Goal: Task Accomplishment & Management: Use online tool/utility

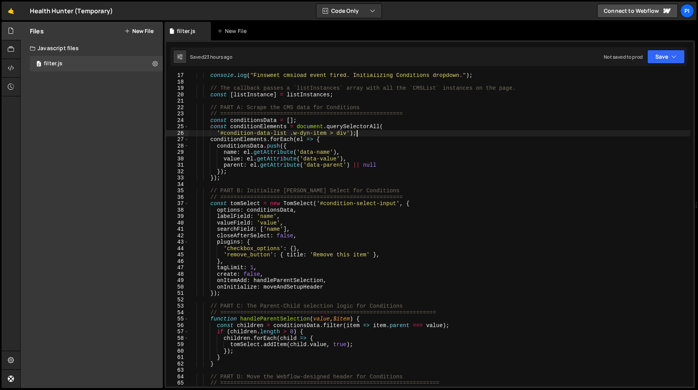
scroll to position [103, 0]
click at [324, 249] on div "console . log ( "Finsweet cmsload event fired. Initializing Conditions dropdown…" at bounding box center [440, 235] width 502 height 326
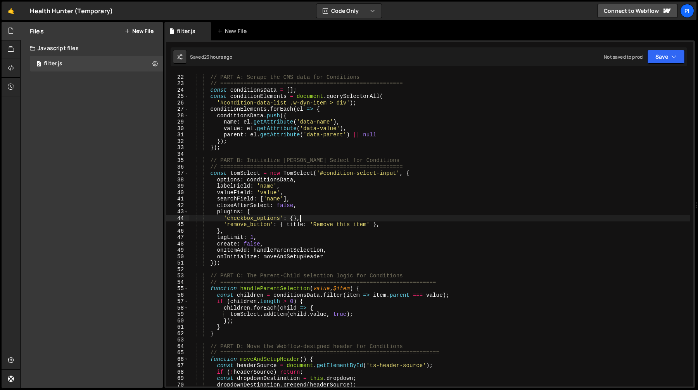
scroll to position [133, 0]
click at [261, 213] on div "// PART A: Scrape the CMS data for Conditions // ==============================…" at bounding box center [440, 231] width 502 height 326
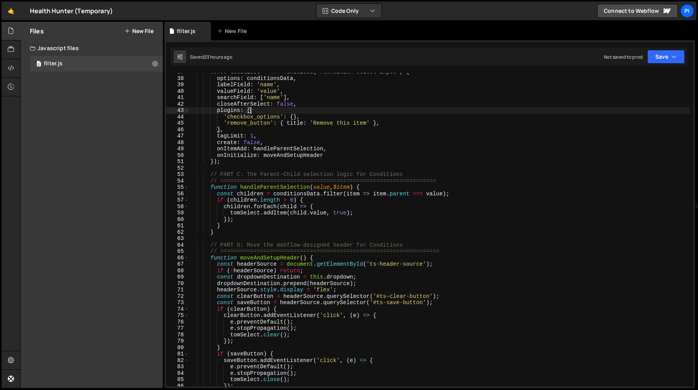
scroll to position [237, 0]
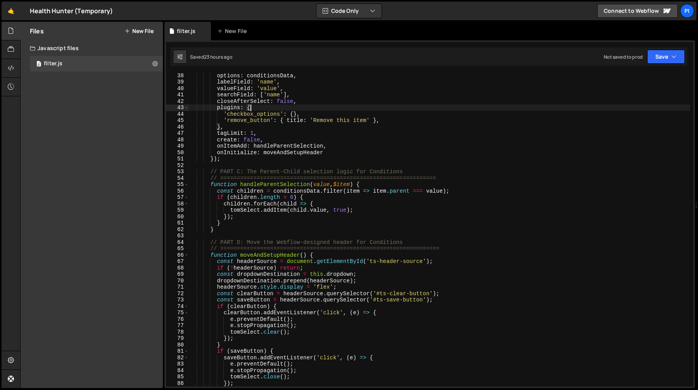
click at [284, 184] on div "options : conditionsData , labelField : 'name' , valueField : 'value' , searchF…" at bounding box center [440, 235] width 502 height 326
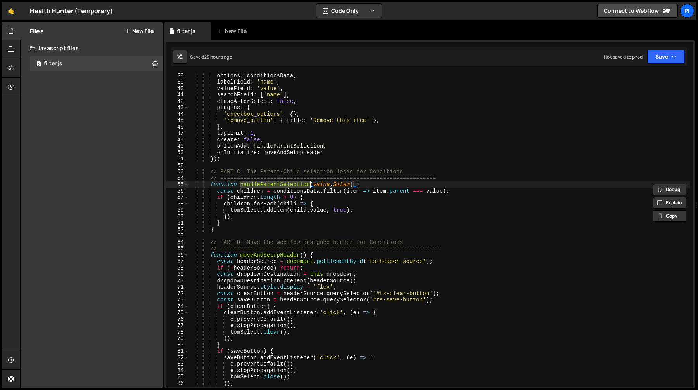
click at [278, 210] on div "options : conditionsData , labelField : 'name' , valueField : 'value' , searchF…" at bounding box center [440, 235] width 502 height 326
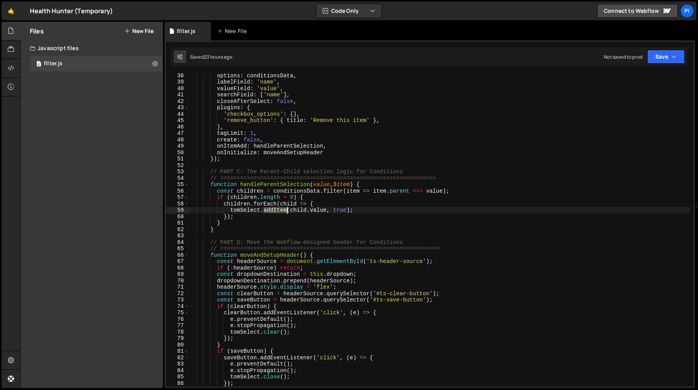
click at [278, 210] on div "options : conditionsData , labelField : 'name' , valueField : 'value' , searchF…" at bounding box center [440, 235] width 502 height 326
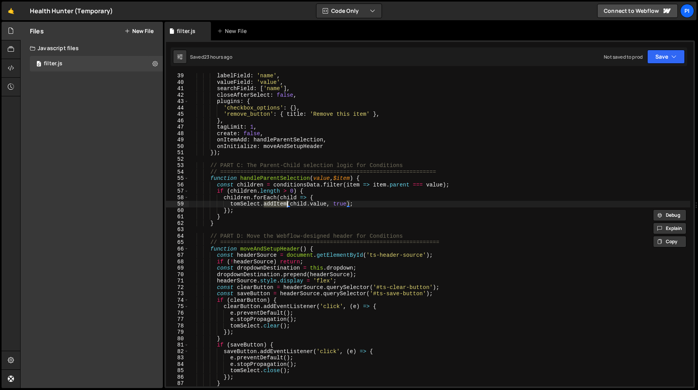
scroll to position [251, 0]
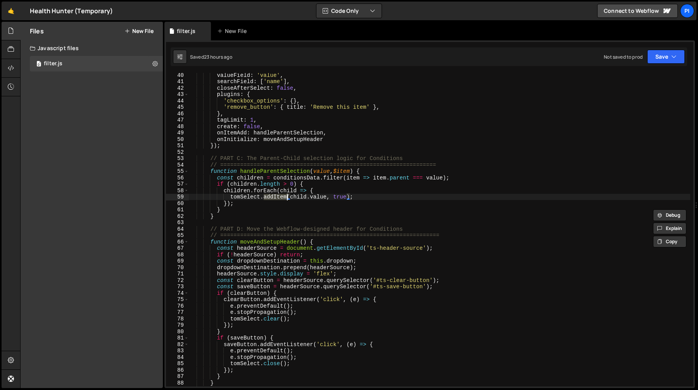
click at [282, 206] on div "valueField : 'value' , searchField : [ 'name' ] , closeAfterSelect : false , pl…" at bounding box center [440, 235] width 502 height 326
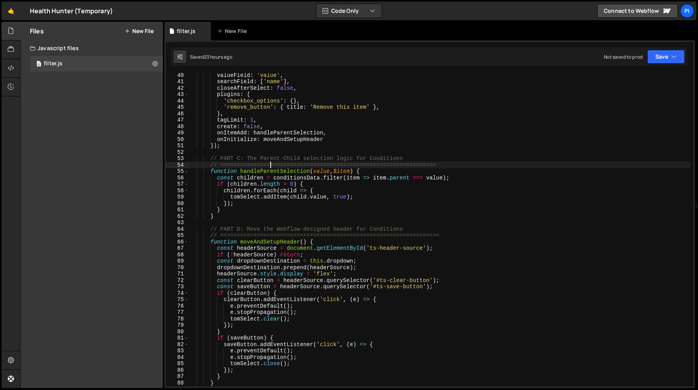
click at [270, 168] on div "valueField : 'value' , searchField : [ 'name' ] , closeAfterSelect : false , pl…" at bounding box center [440, 235] width 502 height 326
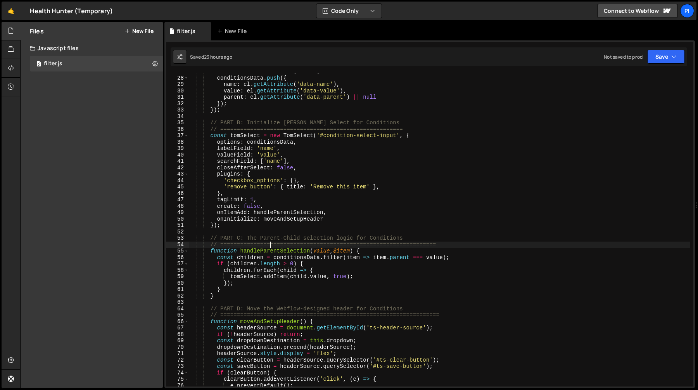
scroll to position [182, 0]
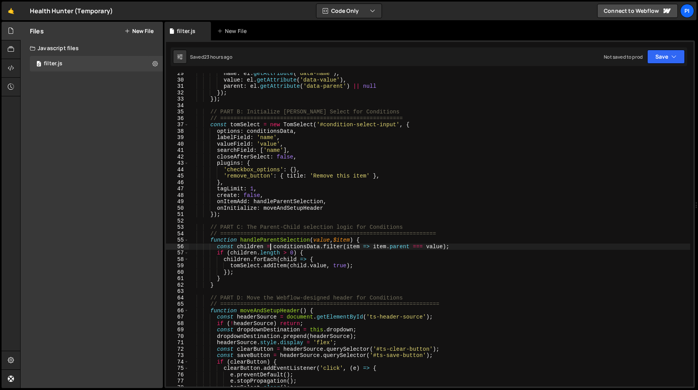
click at [270, 244] on div "name : el . getAttribute ( 'data-name' ) , value : el . getAttribute ( 'data-va…" at bounding box center [440, 233] width 502 height 326
click at [282, 239] on div "name : el . getAttribute ( 'data-name' ) , value : el . getAttribute ( 'data-va…" at bounding box center [440, 233] width 502 height 326
click at [298, 251] on div "name : el . getAttribute ( 'data-name' ) , value : el . getAttribute ( 'data-va…" at bounding box center [440, 233] width 502 height 326
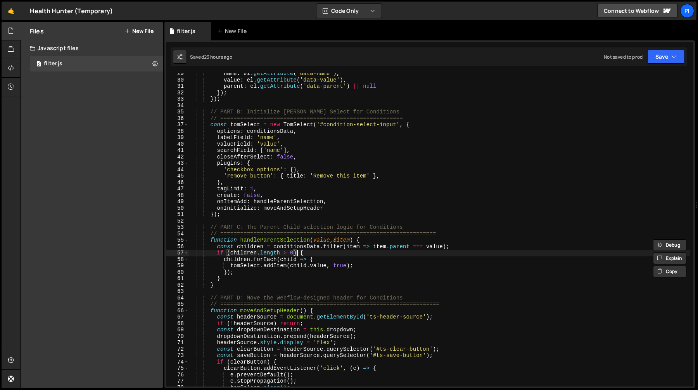
click at [298, 251] on div "name : el . getAttribute ( 'data-name' ) , value : el . getAttribute ( 'data-va…" at bounding box center [440, 233] width 502 height 326
click at [318, 246] on div "name : el . getAttribute ( 'data-name' ) , value : el . getAttribute ( 'data-va…" at bounding box center [440, 233] width 502 height 326
click at [372, 246] on div "name : el . getAttribute ( 'data-name' ) , value : el . getAttribute ( 'data-va…" at bounding box center [440, 233] width 502 height 326
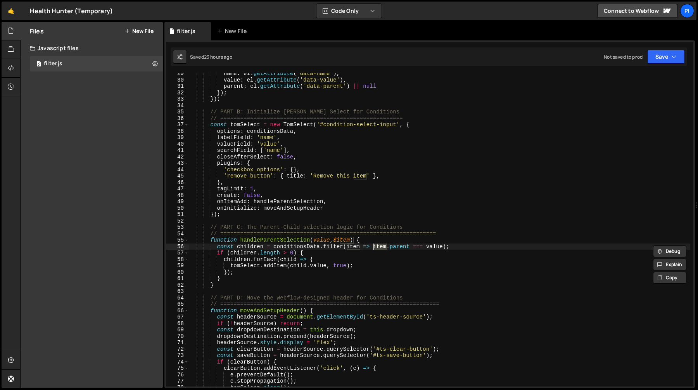
click at [397, 246] on div "name : el . getAttribute ( 'data-name' ) , value : el . getAttribute ( 'data-va…" at bounding box center [440, 233] width 502 height 326
click at [369, 246] on div "name : el . getAttribute ( 'data-name' ) , value : el . getAttribute ( 'data-va…" at bounding box center [440, 233] width 502 height 326
click at [293, 241] on div "name : el . getAttribute ( 'data-name' ) , value : el . getAttribute ( 'data-va…" at bounding box center [440, 233] width 502 height 326
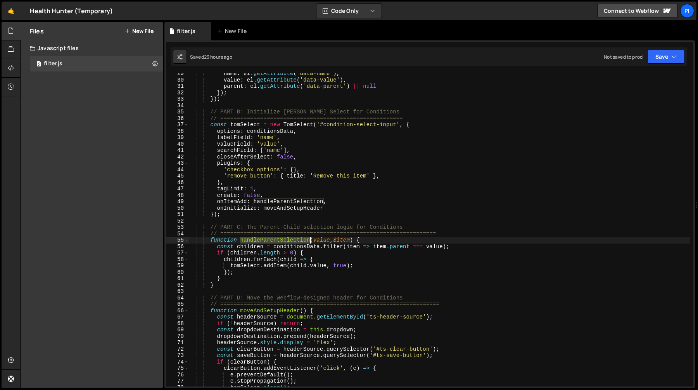
click at [293, 241] on div "name : el . getAttribute ( 'data-name' ) , value : el . getAttribute ( 'data-va…" at bounding box center [440, 233] width 502 height 326
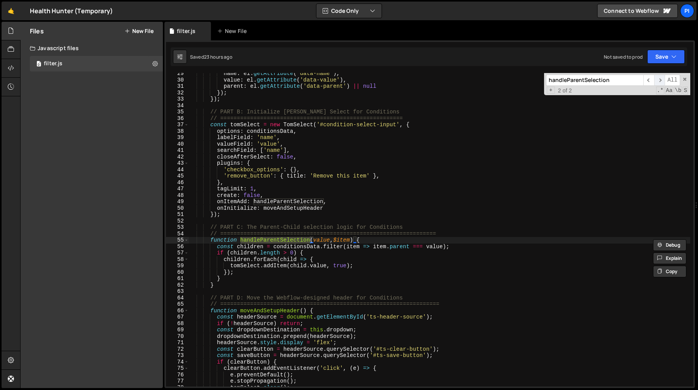
click at [658, 80] on span "​" at bounding box center [660, 79] width 11 height 11
click at [351, 203] on div "name : el . getAttribute ( 'data-name' ) , value : el . getAttribute ( 'data-va…" at bounding box center [440, 233] width 502 height 326
click at [253, 249] on div "name : el . getAttribute ( 'data-name' ) , value : el . getAttribute ( 'data-va…" at bounding box center [440, 233] width 502 height 326
click at [261, 254] on div "name : el . getAttribute ( 'data-name' ) , value : el . getAttribute ( 'data-va…" at bounding box center [440, 233] width 502 height 326
type textarea "if (children.length > 0) {"
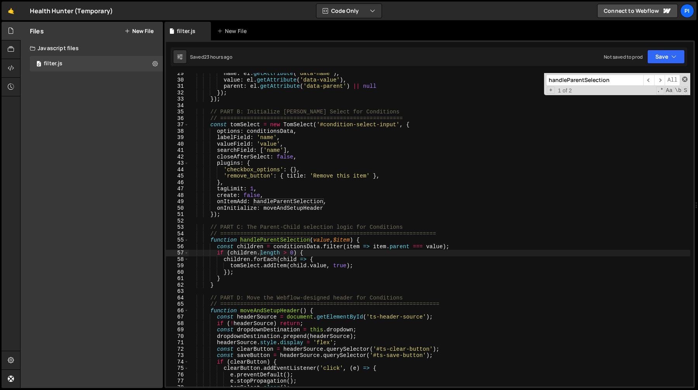
click at [686, 79] on span at bounding box center [684, 78] width 5 height 5
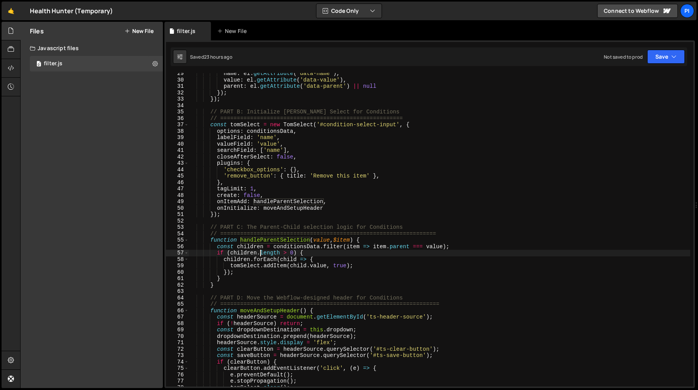
click at [312, 288] on div "name : el . getAttribute ( 'data-name' ) , value : el . getAttribute ( 'data-va…" at bounding box center [440, 233] width 502 height 326
click at [301, 282] on div "name : el . getAttribute ( 'data-name' ) , value : el . getAttribute ( 'data-va…" at bounding box center [440, 233] width 502 height 326
click at [326, 285] on div "name : el . getAttribute ( 'data-name' ) , value : el . getAttribute ( 'data-va…" at bounding box center [440, 233] width 502 height 326
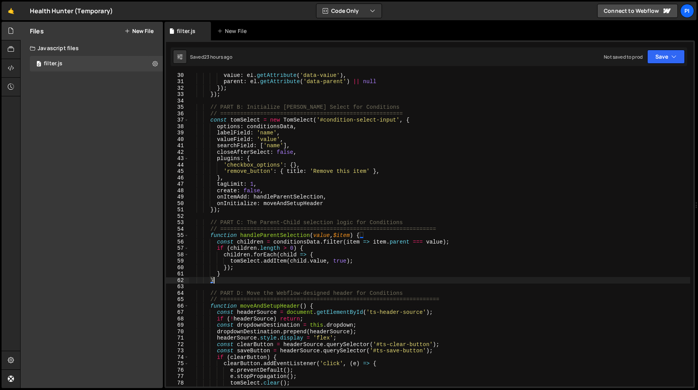
scroll to position [187, 0]
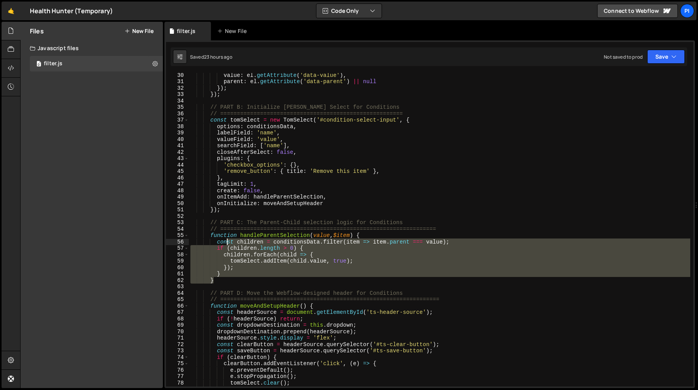
drag, startPoint x: 266, startPoint y: 278, endPoint x: 228, endPoint y: 242, distance: 51.9
click at [228, 242] on div "value : el . getAttribute ( 'data-value' ) , parent : el . getAttribute ( 'data…" at bounding box center [440, 235] width 502 height 326
click at [255, 237] on div "value : el . getAttribute ( 'data-value' ) , parent : el . getAttribute ( 'data…" at bounding box center [440, 235] width 502 height 326
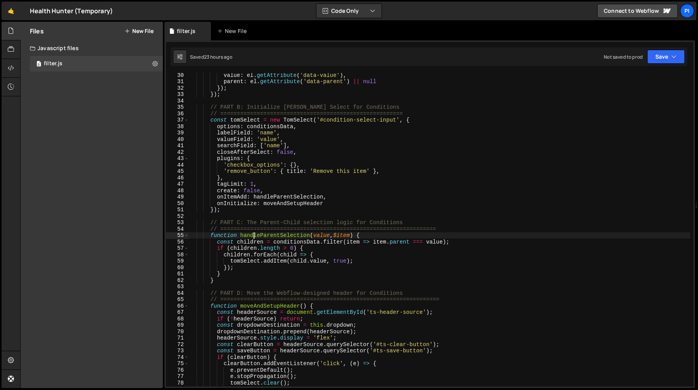
click at [255, 237] on div "value : el . getAttribute ( 'data-value' ) , parent : el . getAttribute ( 'data…" at bounding box center [440, 235] width 502 height 326
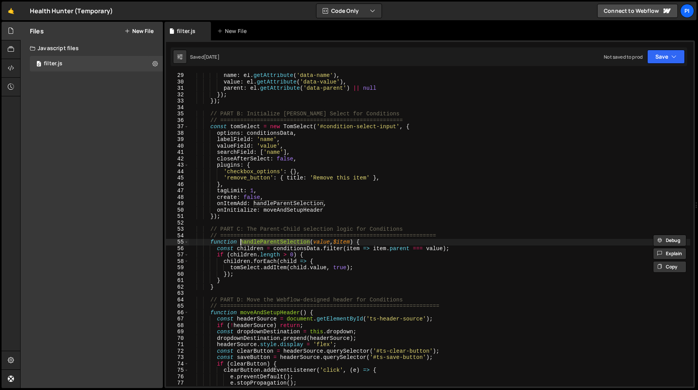
scroll to position [177, 0]
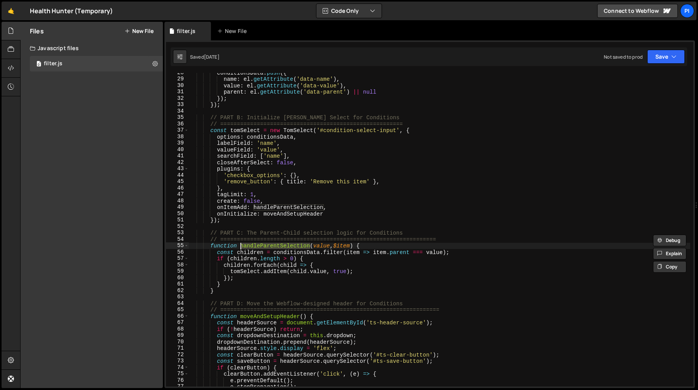
click at [281, 270] on div "conditionsData . push ({ name : el . getAttribute ( 'data-name' ) , value : el …" at bounding box center [440, 232] width 502 height 326
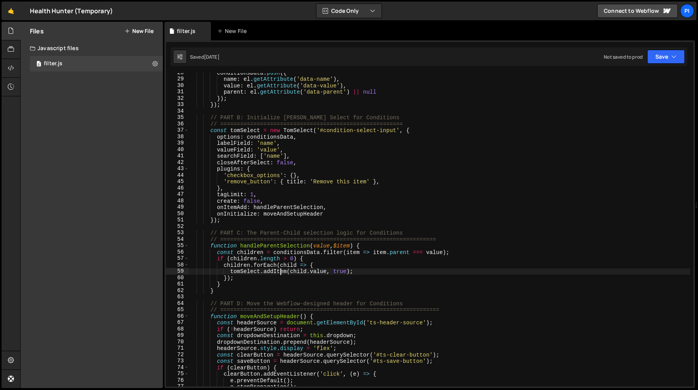
click at [281, 270] on div "conditionsData . push ({ name : el . getAttribute ( 'data-name' ) , value : el …" at bounding box center [440, 232] width 502 height 326
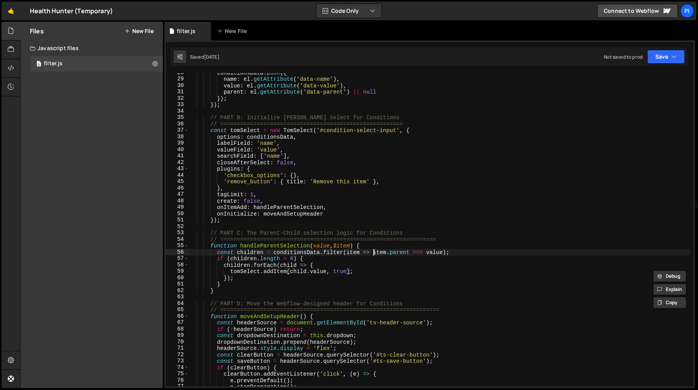
click at [375, 255] on div "conditionsData . push ({ name : el . getAttribute ( 'data-name' ) , value : el …" at bounding box center [440, 232] width 502 height 326
click at [390, 252] on div "conditionsData . push ({ name : el . getAttribute ( 'data-name' ) , value : el …" at bounding box center [440, 232] width 502 height 326
click at [378, 252] on div "conditionsData . push ({ name : el . getAttribute ( 'data-name' ) , value : el …" at bounding box center [440, 232] width 502 height 326
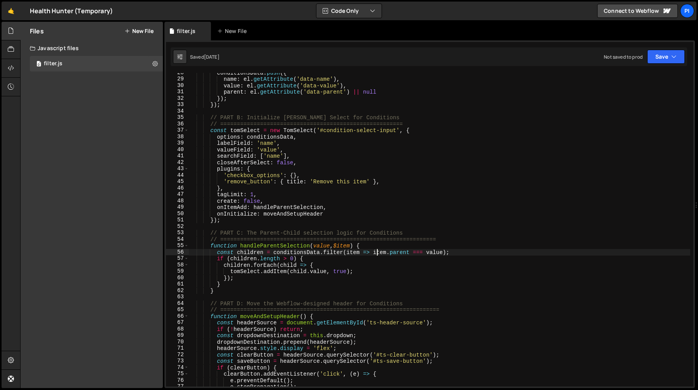
click at [378, 252] on div "conditionsData . push ({ name : el . getAttribute ( 'data-name' ) , value : el …" at bounding box center [440, 232] width 502 height 326
click at [334, 252] on div "conditionsData . push ({ name : el . getAttribute ( 'data-name' ) , value : el …" at bounding box center [440, 232] width 502 height 326
click at [352, 252] on div "conditionsData . push ({ name : el . getAttribute ( 'data-name' ) , value : el …" at bounding box center [440, 232] width 502 height 326
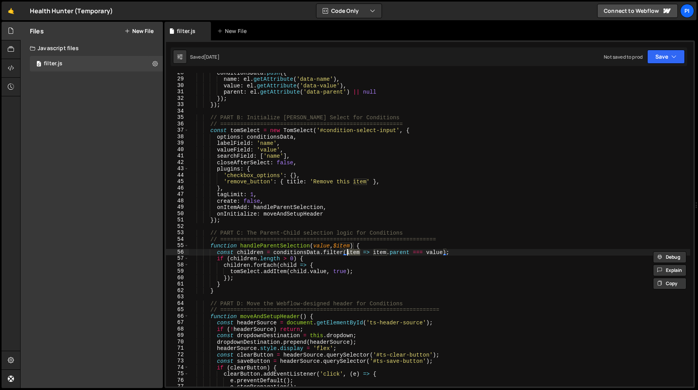
click at [281, 246] on div "conditionsData . push ({ name : el . getAttribute ( 'data-name' ) , value : el …" at bounding box center [440, 232] width 502 height 326
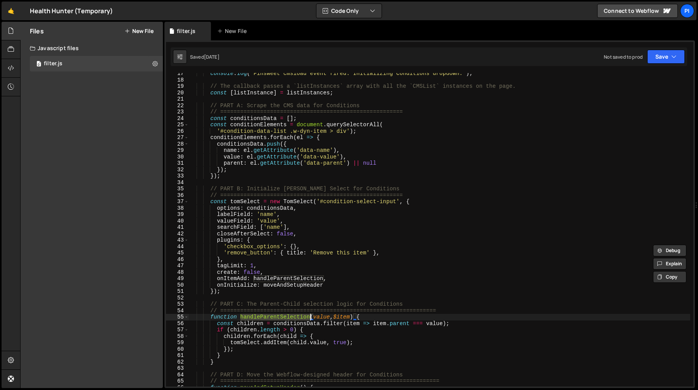
scroll to position [106, 0]
click at [291, 316] on div "console . log ( "Finsweet cmsload event fired. Initializing Conditions dropdown…" at bounding box center [440, 229] width 502 height 313
click at [291, 316] on div "console . log ( "Finsweet cmsload event fired. Initializing Conditions dropdown…" at bounding box center [440, 232] width 502 height 326
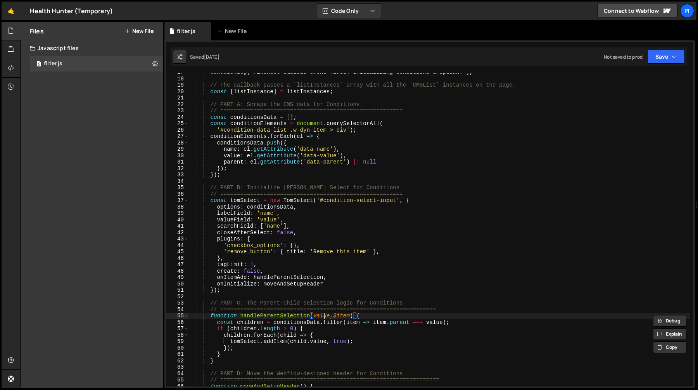
click at [324, 318] on div "console . log ( "Finsweet cmsload event fired. Initializing Conditions dropdown…" at bounding box center [440, 232] width 502 height 326
click at [340, 317] on div "console . log ( "Finsweet cmsload event fired. Initializing Conditions dropdown…" at bounding box center [440, 232] width 502 height 326
click at [259, 323] on div "console . log ( "Finsweet cmsload event fired. Initializing Conditions dropdown…" at bounding box center [440, 232] width 502 height 326
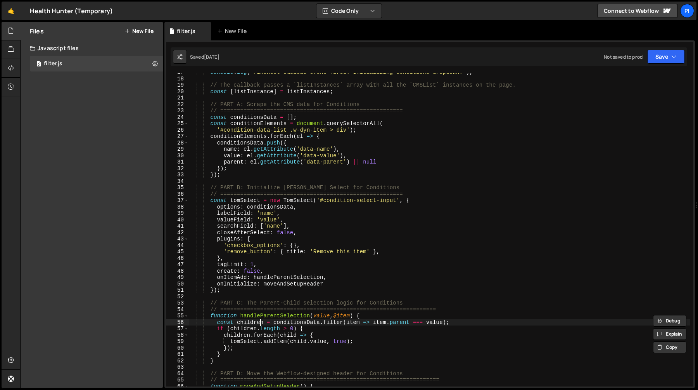
click at [259, 323] on div "console . log ( "Finsweet cmsload event fired. Initializing Conditions dropdown…" at bounding box center [440, 232] width 502 height 326
click at [283, 323] on div "console . log ( "Finsweet cmsload event fired. Initializing Conditions dropdown…" at bounding box center [440, 232] width 502 height 326
click at [250, 323] on div "console . log ( "Finsweet cmsload event fired. Initializing Conditions dropdown…" at bounding box center [440, 232] width 502 height 326
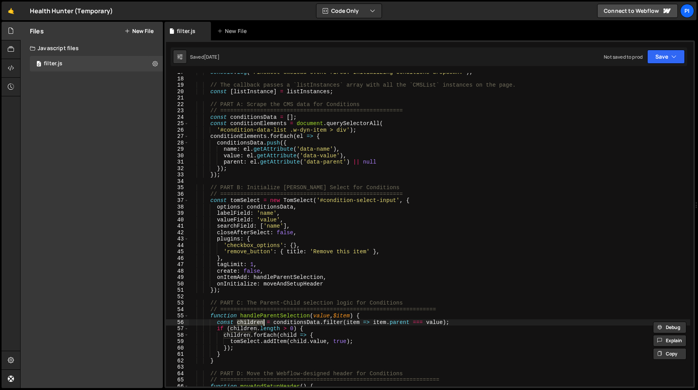
click at [293, 321] on div "console . log ( "Finsweet cmsload event fired. Initializing Conditions dropdown…" at bounding box center [440, 232] width 502 height 326
click at [249, 321] on div "console . log ( "Finsweet cmsload event fired. Initializing Conditions dropdown…" at bounding box center [440, 232] width 502 height 326
click at [300, 323] on div "console . log ( "Finsweet cmsload event fired. Initializing Conditions dropdown…" at bounding box center [440, 232] width 502 height 326
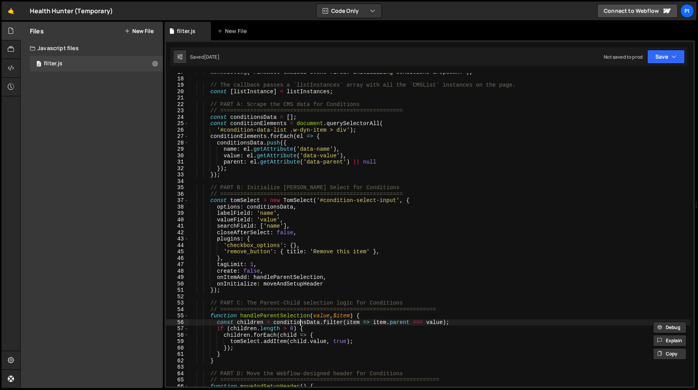
click at [300, 323] on div "console . log ( "Finsweet cmsload event fired. Initializing Conditions dropdown…" at bounding box center [440, 232] width 502 height 326
click at [336, 323] on div "console . log ( "Finsweet cmsload event fired. Initializing Conditions dropdown…" at bounding box center [440, 232] width 502 height 326
click at [390, 318] on div "console . log ( "Finsweet cmsload event fired. Initializing Conditions dropdown…" at bounding box center [440, 232] width 502 height 326
click at [403, 321] on div "console . log ( "Finsweet cmsload event fired. Initializing Conditions dropdown…" at bounding box center [440, 232] width 502 height 326
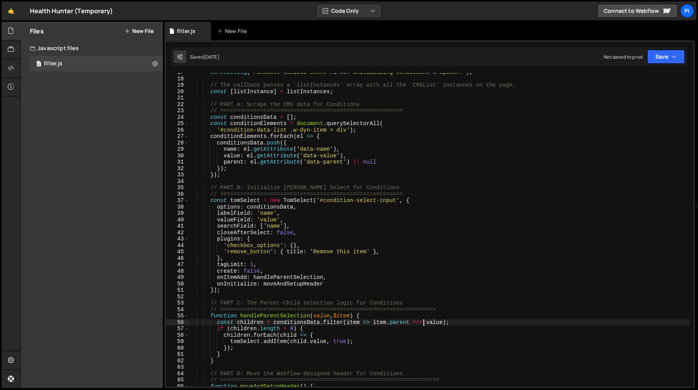
click at [423, 322] on div "console . log ( "Finsweet cmsload event fired. Initializing Conditions dropdown…" at bounding box center [440, 232] width 502 height 326
click at [314, 324] on div "console . log ( "Finsweet cmsload event fired. Initializing Conditions dropdown…" at bounding box center [440, 232] width 502 height 326
click at [336, 322] on div "console . log ( "Finsweet cmsload event fired. Initializing Conditions dropdown…" at bounding box center [440, 232] width 502 height 326
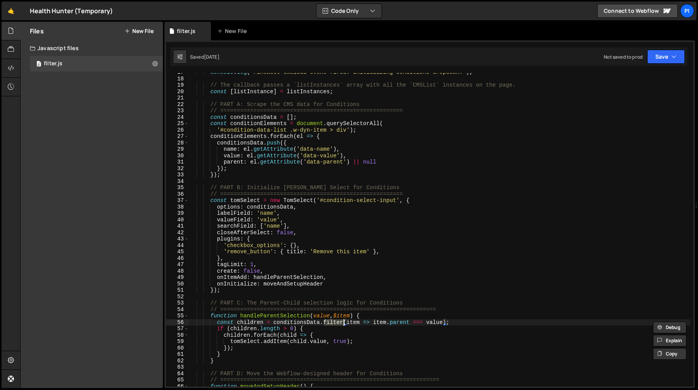
click at [313, 328] on div "console . log ( "Finsweet cmsload event fired. Initializing Conditions dropdown…" at bounding box center [440, 232] width 502 height 326
click at [461, 322] on div "console . log ( "Finsweet cmsload event fired. Initializing Conditions dropdown…" at bounding box center [440, 232] width 502 height 326
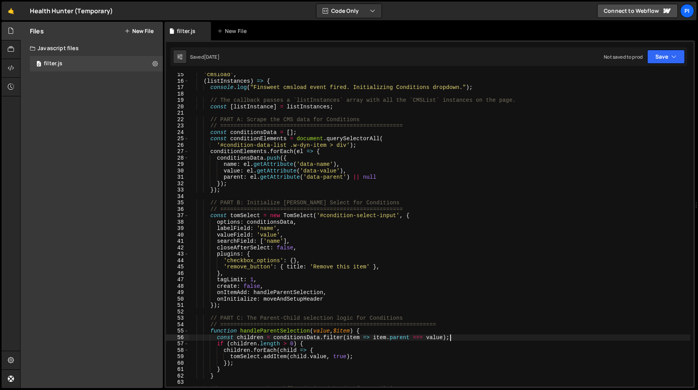
scroll to position [87, 0]
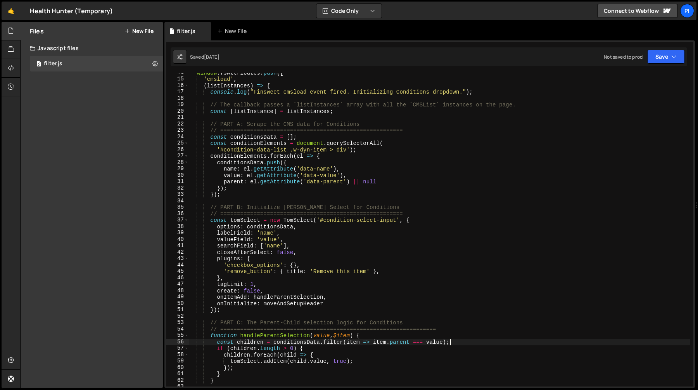
click at [310, 247] on div "window . fsAttributes . push ([ 'cmsload' , ( listInstances ) => { console . lo…" at bounding box center [440, 232] width 502 height 326
click at [305, 255] on div "window . fsAttributes . push ([ 'cmsload' , ( listInstances ) => { console . lo…" at bounding box center [440, 232] width 502 height 326
click at [305, 246] on div "window . fsAttributes . push ([ 'cmsload' , ( listInstances ) => { console . lo…" at bounding box center [440, 232] width 502 height 326
click at [304, 254] on div "window . fsAttributes . push ([ 'cmsload' , ( listInstances ) => { console . lo…" at bounding box center [440, 232] width 502 height 326
click at [304, 247] on div "window . fsAttributes . push ([ 'cmsload' , ( listInstances ) => { console . lo…" at bounding box center [440, 232] width 502 height 326
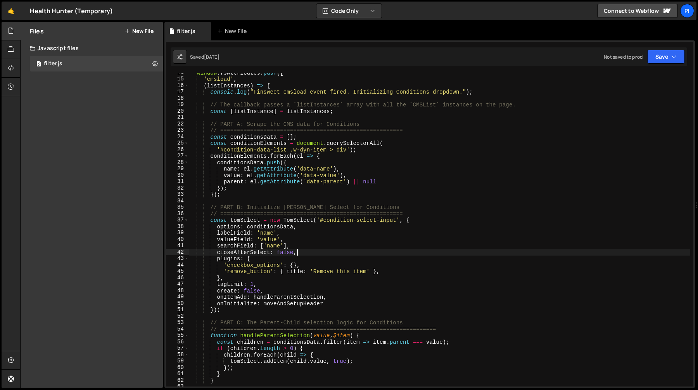
click at [305, 251] on div "window . fsAttributes . push ([ 'cmsload' , ( listInstances ) => { console . lo…" at bounding box center [440, 232] width 502 height 326
click at [306, 236] on div "window . fsAttributes . push ([ 'cmsload' , ( listInstances ) => { console . lo…" at bounding box center [440, 232] width 502 height 326
click at [306, 232] on div "window . fsAttributes . push ([ 'cmsload' , ( listInstances ) => { console . lo…" at bounding box center [440, 232] width 502 height 326
click at [306, 237] on div "window . fsAttributes . push ([ 'cmsload' , ( listInstances ) => { console . lo…" at bounding box center [440, 232] width 502 height 326
click at [306, 248] on div "window . fsAttributes . push ([ 'cmsload' , ( listInstances ) => { console . lo…" at bounding box center [440, 232] width 502 height 326
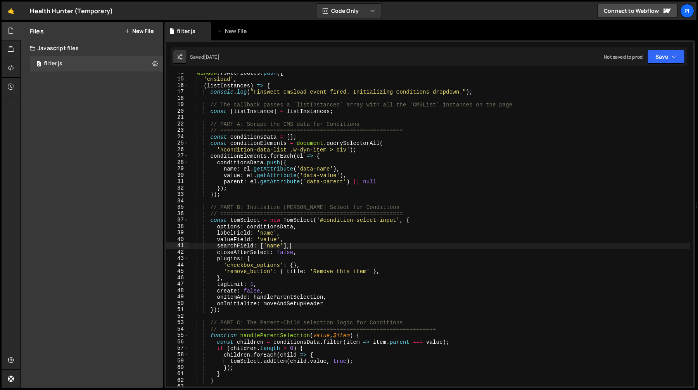
click at [310, 254] on div "window . fsAttributes . push ([ 'cmsload' , ( listInstances ) => { console . lo…" at bounding box center [440, 232] width 502 height 326
click at [310, 236] on div "window . fsAttributes . push ([ 'cmsload' , ( listInstances ) => { console . lo…" at bounding box center [440, 232] width 502 height 326
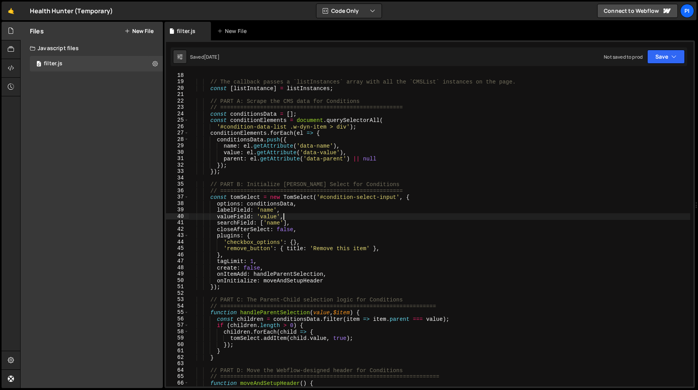
scroll to position [118, 0]
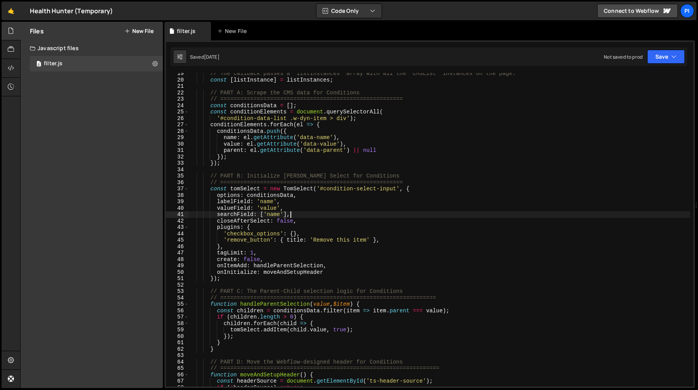
click at [331, 216] on div "// The callback passes a `listInstances` array with all the `CMSList` instances…" at bounding box center [440, 233] width 502 height 326
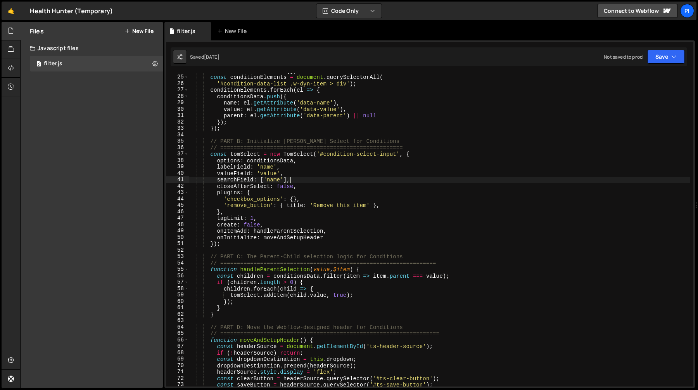
scroll to position [3, 0]
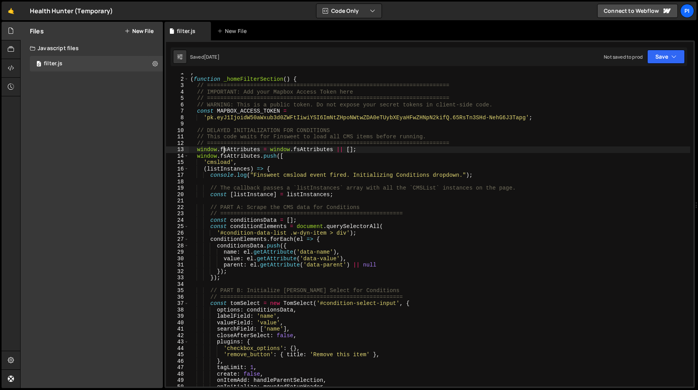
click at [223, 149] on div "; ( function _homeFilterSection ( ) { // ======================================…" at bounding box center [440, 232] width 502 height 326
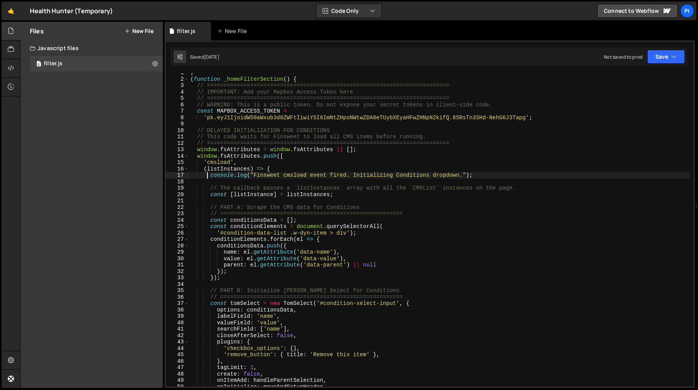
click at [206, 176] on div "; ( function _homeFilterSection ( ) { // ======================================…" at bounding box center [440, 232] width 502 height 326
type textarea "})();"
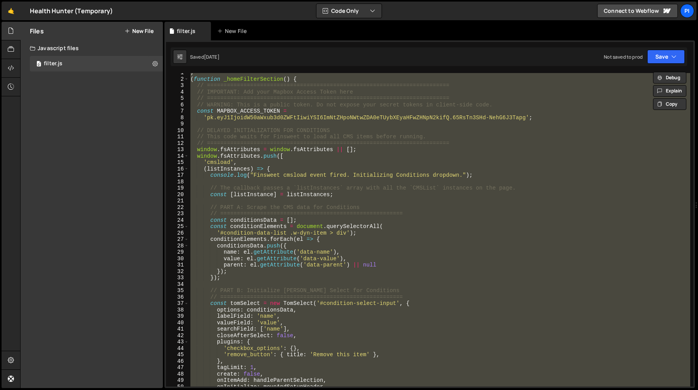
click at [369, 199] on div "; ( function _homeFilterSection ( ) { // ======================================…" at bounding box center [440, 229] width 502 height 313
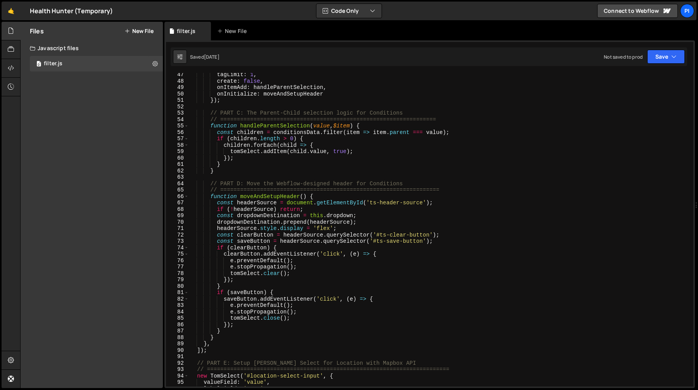
scroll to position [295, 0]
click at [333, 175] on div "tagLimit : 1 , create : false , onItemAdd : handleParentSelection , onInitializ…" at bounding box center [440, 235] width 502 height 326
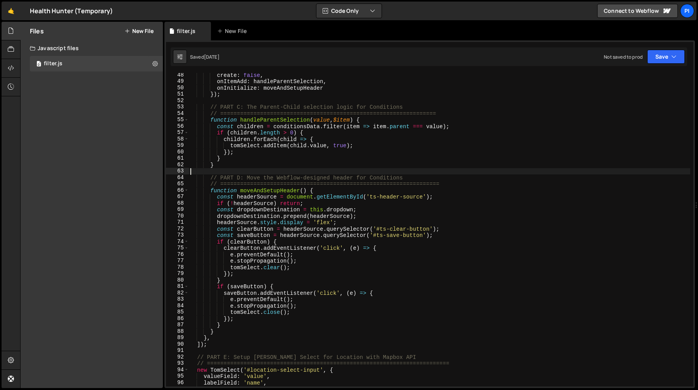
scroll to position [303, 0]
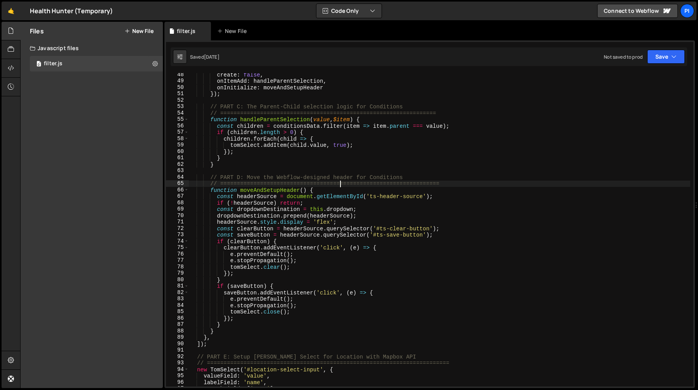
click at [340, 185] on div "create : false , onItemAdd : handleParentSelection , onInitialize : moveAndSetu…" at bounding box center [440, 234] width 502 height 326
click at [370, 200] on div "create : false , onItemAdd : handleParentSelection , onInitialize : moveAndSetu…" at bounding box center [440, 234] width 502 height 326
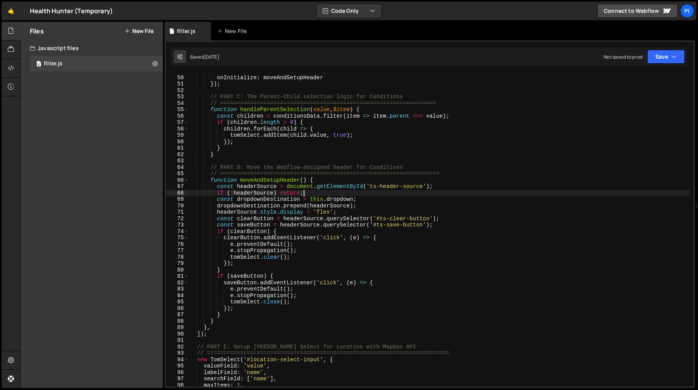
click at [270, 181] on div "onItemAdd : handleParentSelection , onInitialize : moveAndSetupHeader }) ; // P…" at bounding box center [440, 231] width 502 height 326
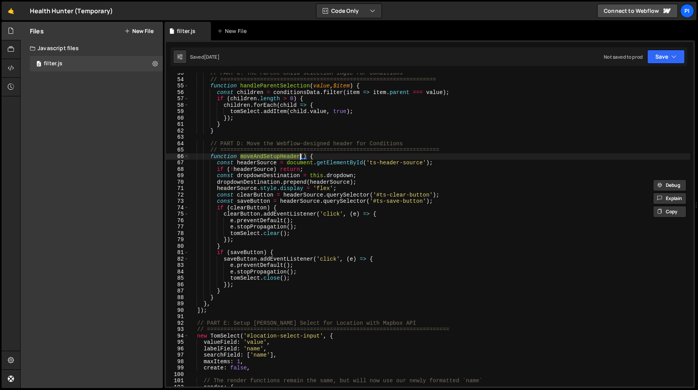
scroll to position [343, 0]
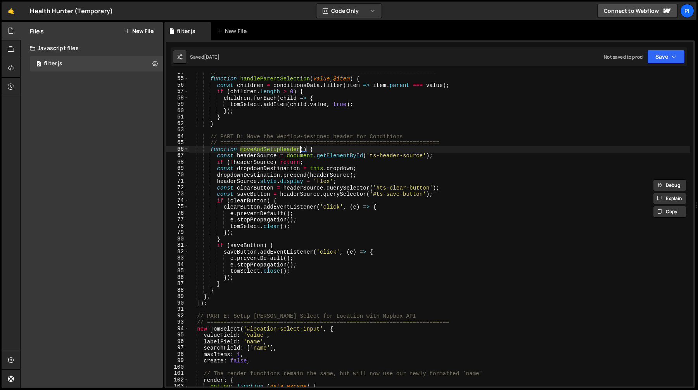
click at [279, 205] on div "// ================================================================= function h…" at bounding box center [440, 232] width 502 height 326
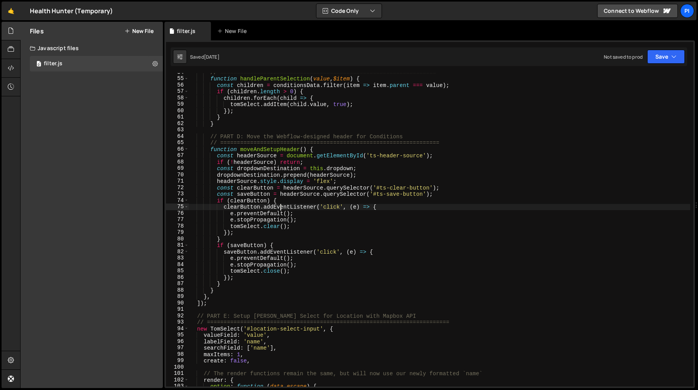
click at [263, 193] on div "// ================================================================= function h…" at bounding box center [440, 232] width 502 height 326
click at [253, 186] on div "// ================================================================= function h…" at bounding box center [440, 232] width 502 height 326
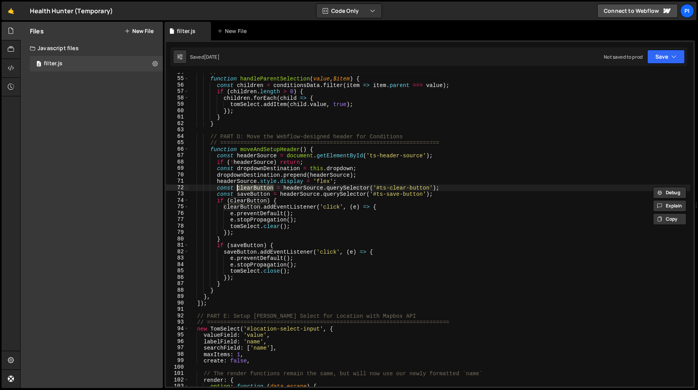
click at [268, 173] on div "// ================================================================= function h…" at bounding box center [440, 232] width 502 height 326
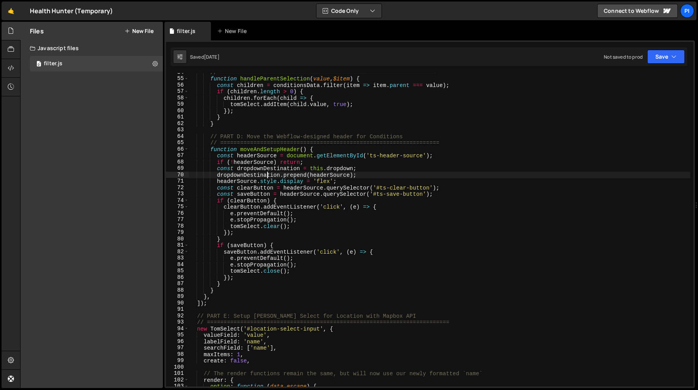
click at [268, 173] on div "// ================================================================= function h…" at bounding box center [440, 232] width 502 height 326
click at [287, 175] on div "// ================================================================= function h…" at bounding box center [440, 232] width 502 height 326
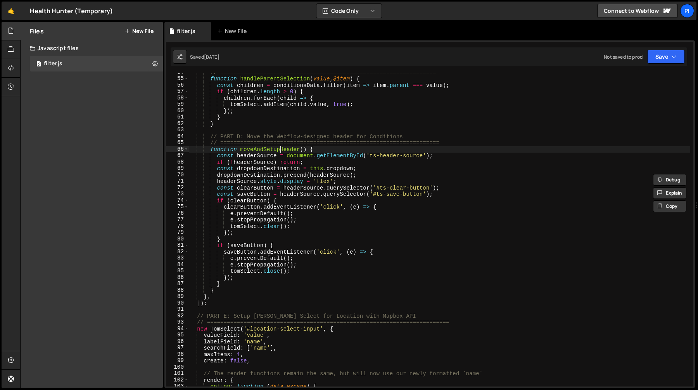
click at [279, 150] on div "// ================================================================= function h…" at bounding box center [440, 232] width 502 height 326
type textarea "function moveAndSetupHeader() {"
click at [279, 150] on div "// ================================================================= function h…" at bounding box center [440, 232] width 502 height 326
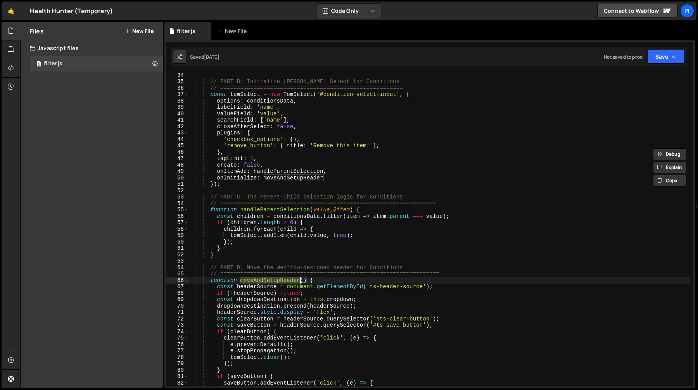
scroll to position [212, 0]
type input "moveAndSetupHeader"
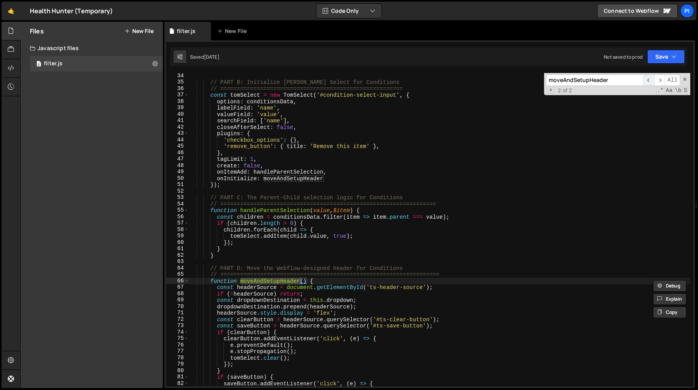
click at [647, 78] on span "​" at bounding box center [649, 79] width 11 height 11
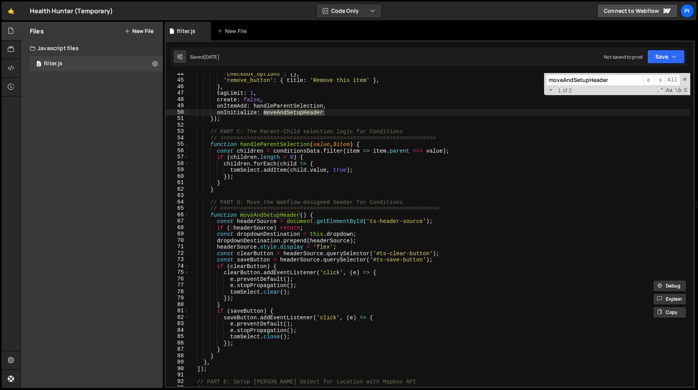
scroll to position [294, 0]
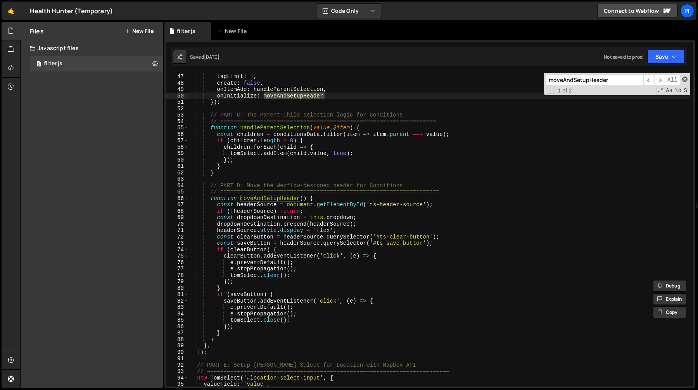
click at [684, 78] on span at bounding box center [684, 78] width 5 height 5
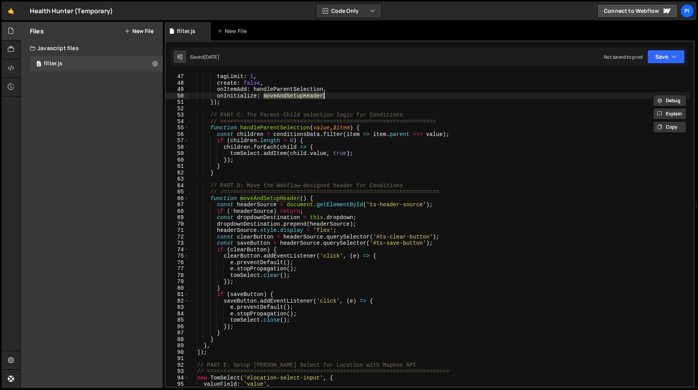
click at [270, 225] on div "} , tagLimit : 1 , create : false , onItemAdd : handleParentSelection , onIniti…" at bounding box center [440, 230] width 502 height 326
click at [298, 225] on div "} , tagLimit : 1 , create : false , onItemAdd : handleParentSelection , onIniti…" at bounding box center [440, 230] width 502 height 326
click at [321, 227] on div "} , tagLimit : 1 , create : false , onItemAdd : handleParentSelection , onIniti…" at bounding box center [440, 230] width 502 height 326
click at [331, 236] on div "} , tagLimit : 1 , create : false , onItemAdd : handleParentSelection , onIniti…" at bounding box center [440, 230] width 502 height 326
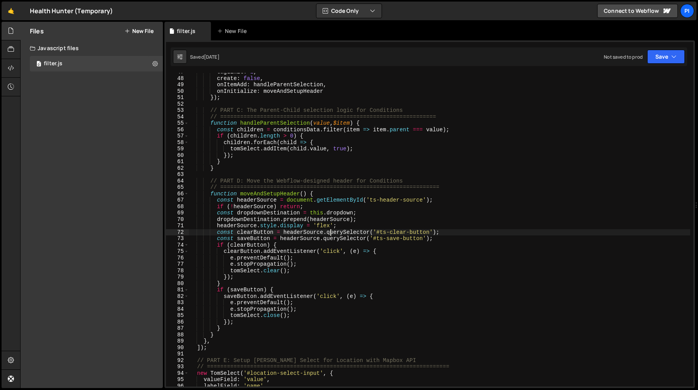
scroll to position [299, 0]
click at [273, 232] on div "tagLimit : 1 , create : false , onItemAdd : handleParentSelection , onInitializ…" at bounding box center [440, 231] width 502 height 326
click at [218, 203] on div "tagLimit : 1 , create : false , onItemAdd : handleParentSelection , onInitializ…" at bounding box center [440, 231] width 502 height 326
click at [216, 199] on div "tagLimit : 1 , create : false , onItemAdd : handleParentSelection , onInitializ…" at bounding box center [440, 231] width 502 height 326
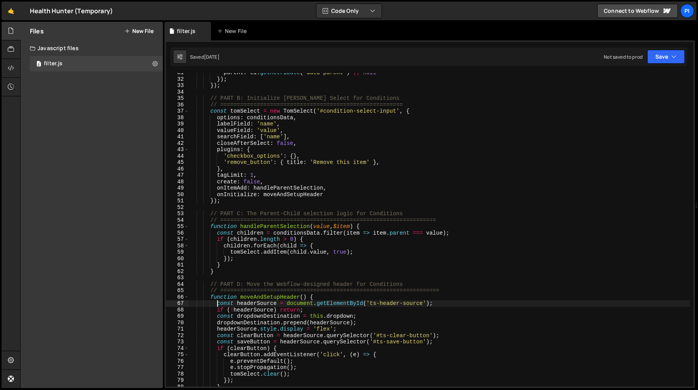
scroll to position [194, 0]
click at [210, 100] on div "parent : el . getAttribute ( 'data-parent' ) || null }) ; }) ; // PART B: Initi…" at bounding box center [440, 234] width 502 height 326
type textarea "})();"
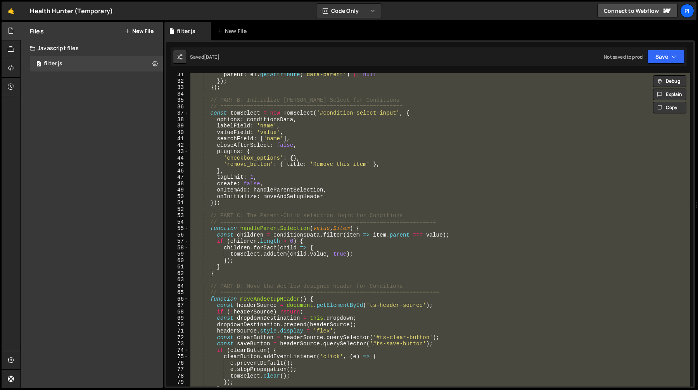
scroll to position [0, 0]
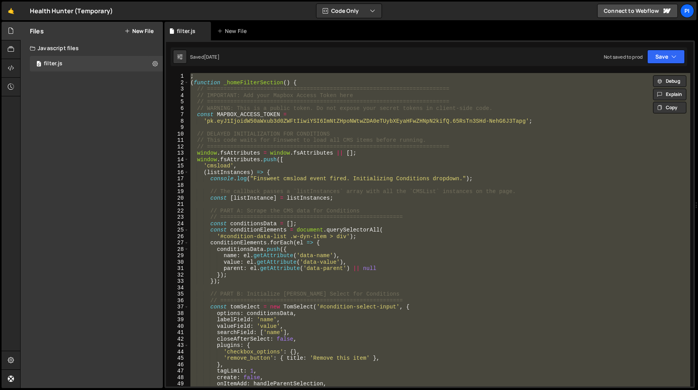
click at [303, 207] on div "; ( function _homeFilterSection ( ) { // ======================================…" at bounding box center [440, 229] width 502 height 313
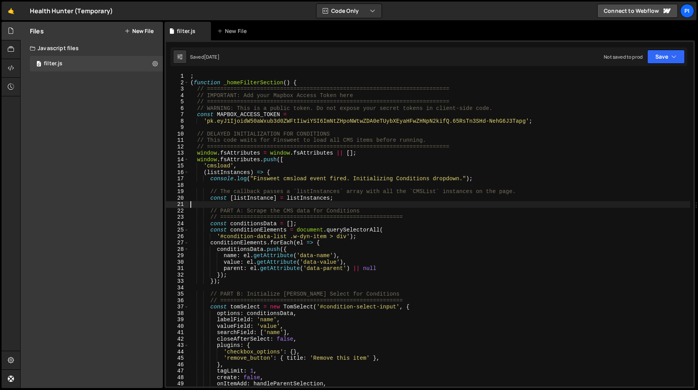
click at [273, 231] on div "; ( function _homeFilterSection ( ) { // ======================================…" at bounding box center [440, 236] width 502 height 326
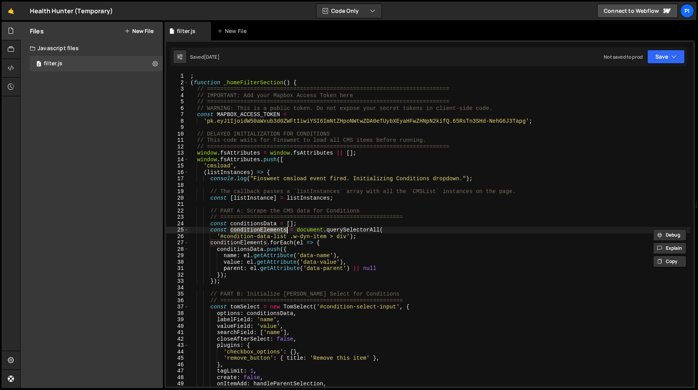
click at [210, 211] on div "; ( function _homeFilterSection ( ) { // ======================================…" at bounding box center [440, 236] width 502 height 326
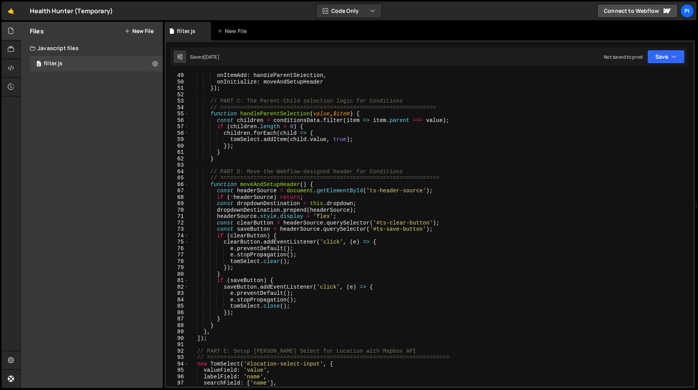
scroll to position [309, 0]
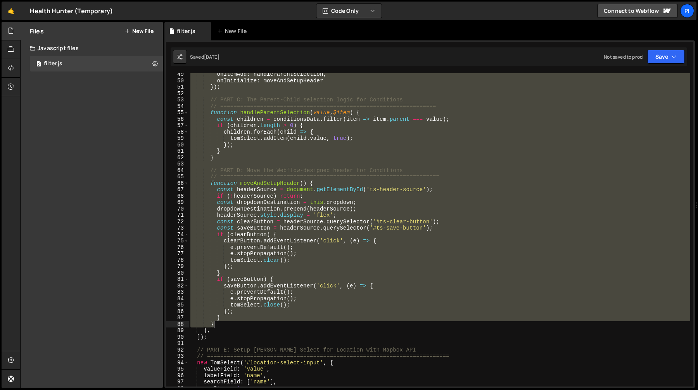
click at [224, 324] on div "onItemAdd : handleParentSelection , onInitialize : moveAndSetupHeader }) ; // P…" at bounding box center [440, 234] width 502 height 326
paste textarea "});"
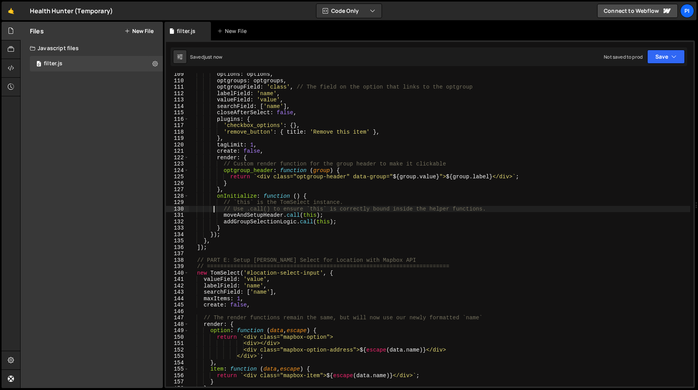
scroll to position [693, 0]
click at [225, 261] on div "options : options , optgroups : optgroups , optgroupField : 'class' , // The fi…" at bounding box center [440, 234] width 502 height 326
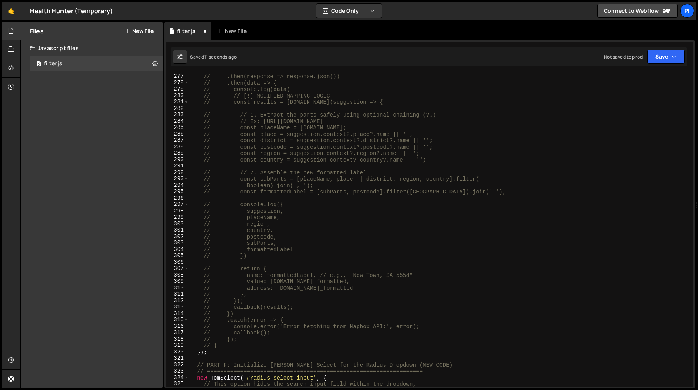
scroll to position [1907, 0]
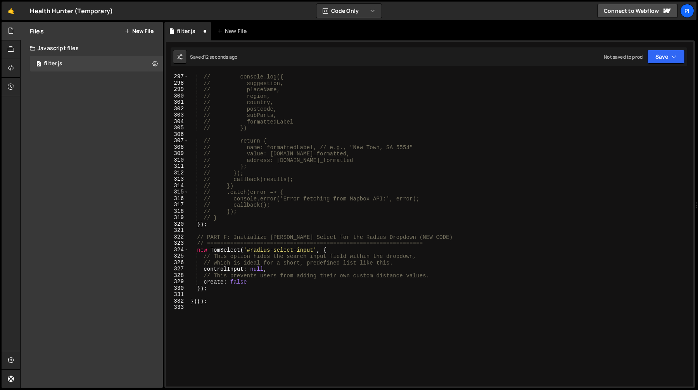
click at [225, 238] on div "// console.log({ // suggestion, // placeName, // region, // country, // postcod…" at bounding box center [440, 230] width 502 height 326
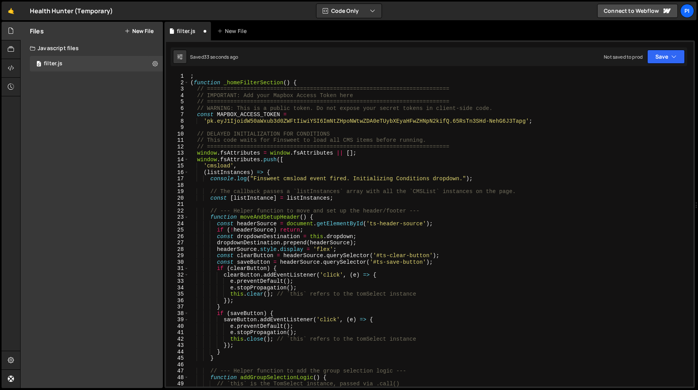
scroll to position [0, 0]
click at [288, 196] on div "; ( function _homeFilterSection ( ) { // ======================================…" at bounding box center [440, 236] width 502 height 326
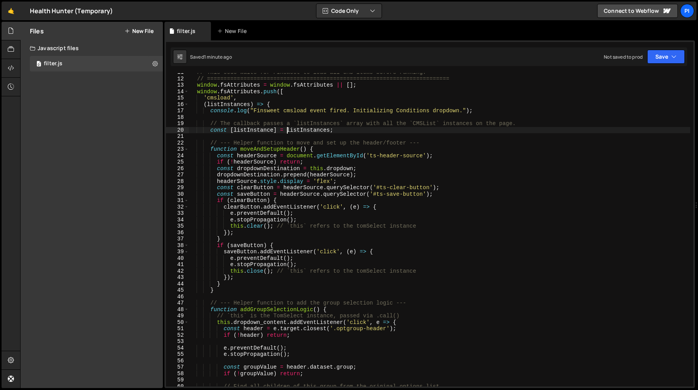
scroll to position [82, 0]
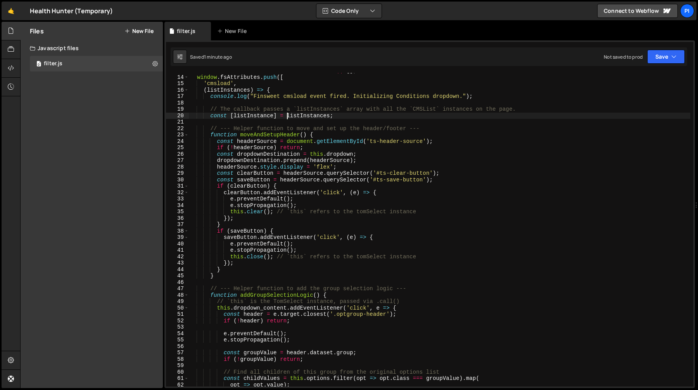
click at [265, 136] on div "window . fsAttributes = window . fsAttributes || [ ] ; window . fsAttributes . …" at bounding box center [440, 231] width 502 height 326
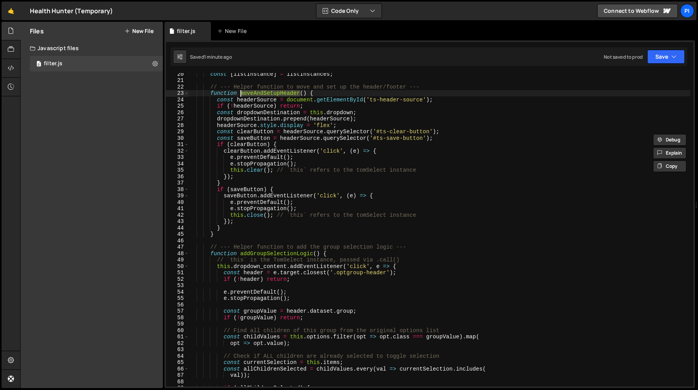
scroll to position [186, 0]
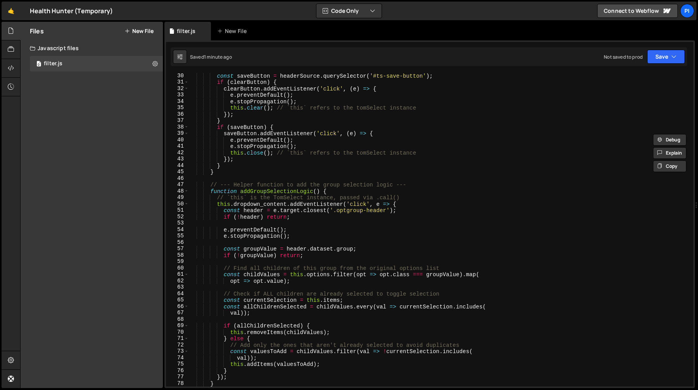
click at [256, 192] on div "const saveButton = headerSource . querySelector ( '#ts-save-button' ) ; if ( cl…" at bounding box center [440, 236] width 502 height 326
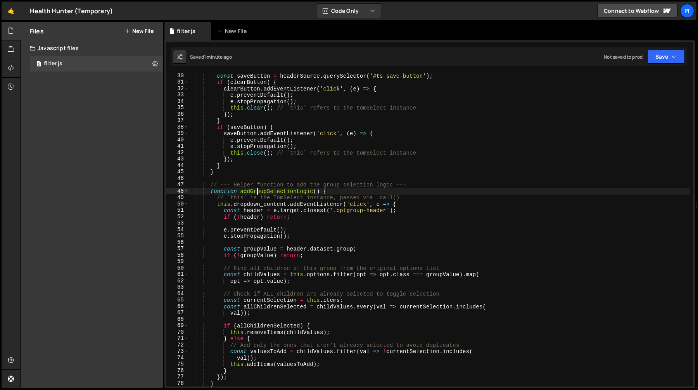
click at [256, 192] on div "const saveButton = headerSource . querySelector ( '#ts-save-button' ) ; if ( cl…" at bounding box center [440, 236] width 502 height 326
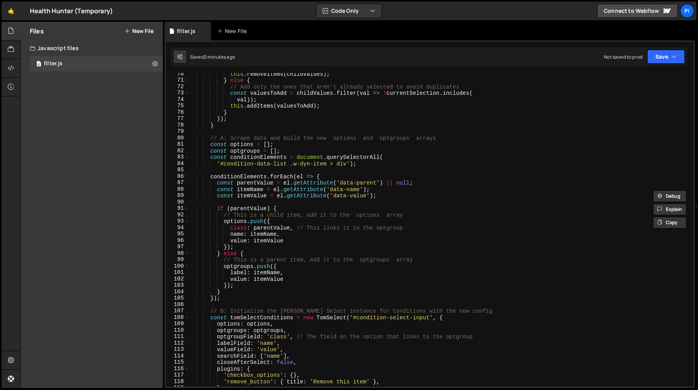
scroll to position [336, 0]
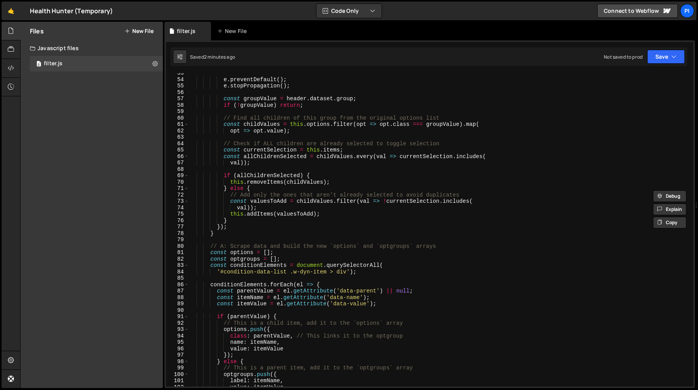
click at [234, 230] on div "e . preventDefault ( ) ; e . stopPropagation ( ) ; const groupValue = header . …" at bounding box center [440, 233] width 502 height 326
type textarea "}"
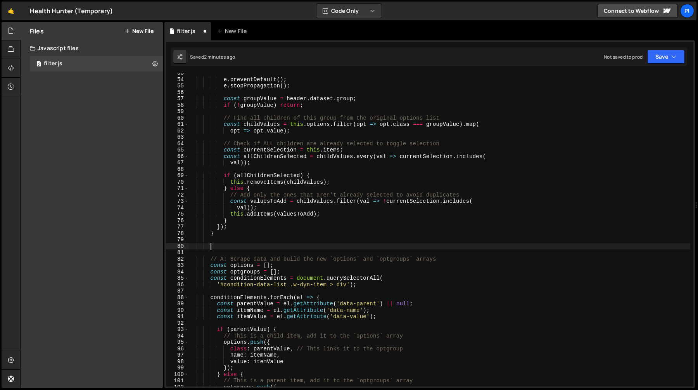
paste textarea "}"
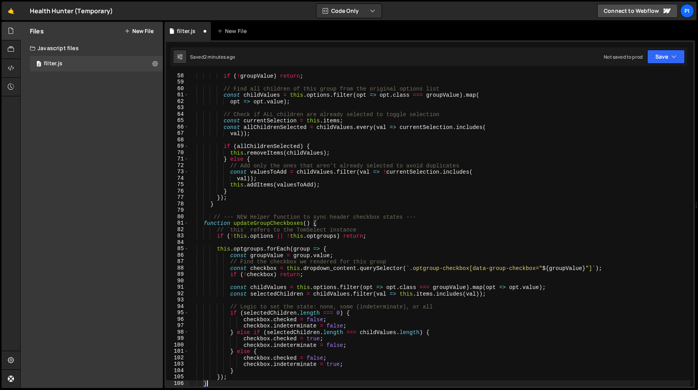
scroll to position [371, 0]
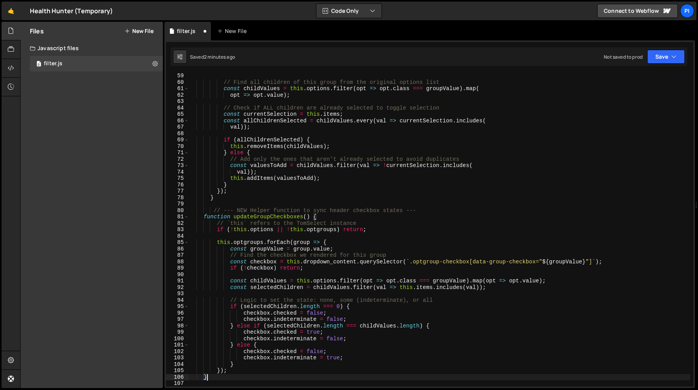
click at [241, 211] on div "// Find all children of this group from the original options list const childVa…" at bounding box center [440, 236] width 502 height 326
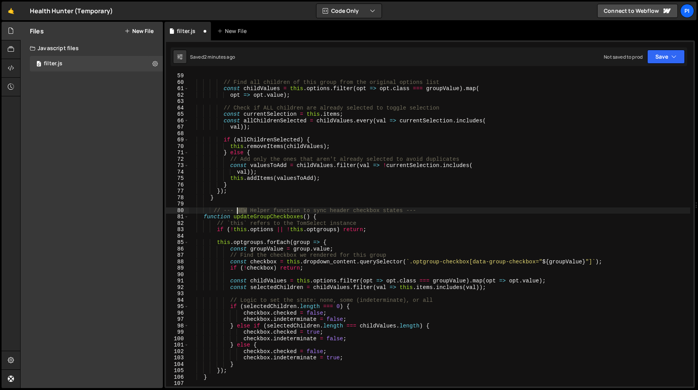
click at [241, 211] on div "// Find all children of this group from the original options list const childVa…" at bounding box center [440, 236] width 502 height 326
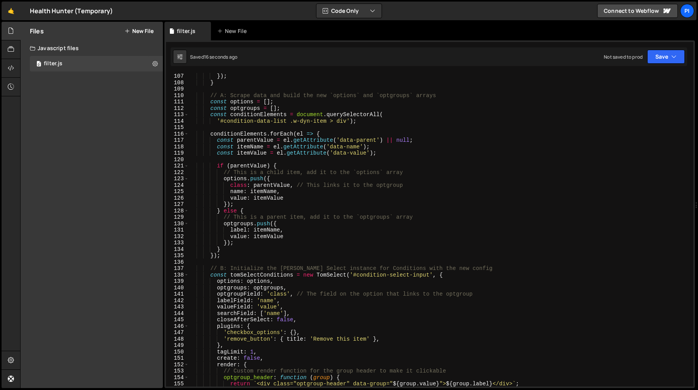
scroll to position [691, 0]
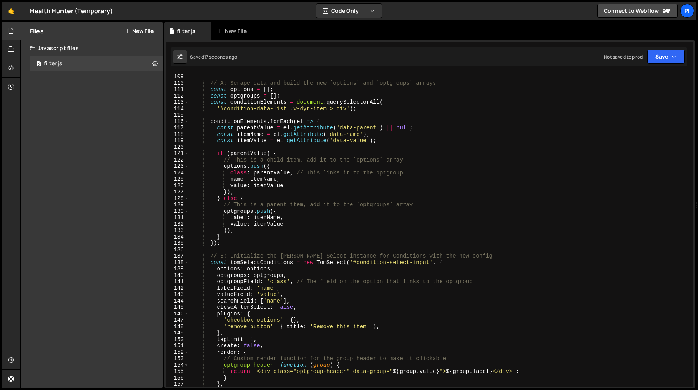
click at [210, 263] on div "} // A: Scrape data and build the new `options` and `optgroups` arrays const op…" at bounding box center [440, 230] width 502 height 326
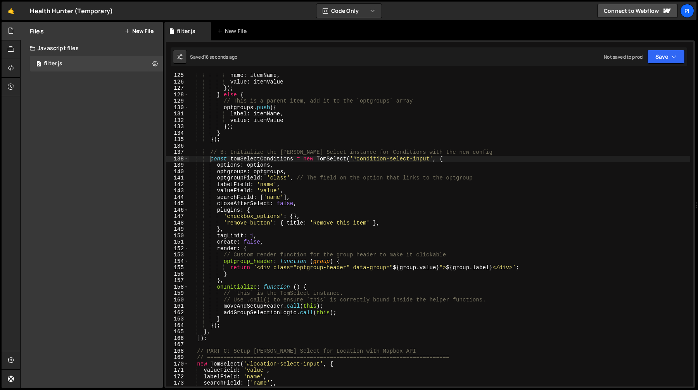
scroll to position [802, 0]
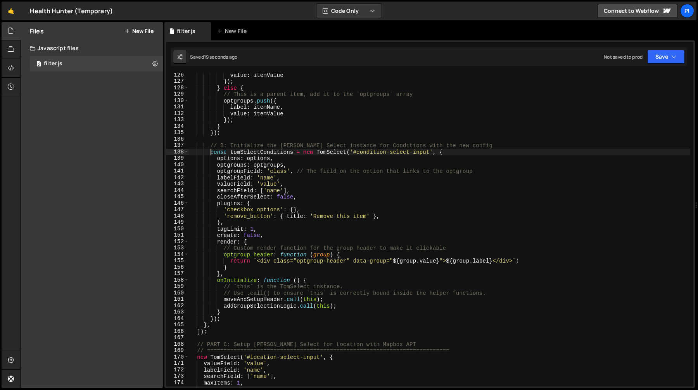
click at [225, 319] on div "value : itemValue }) ; } else { // This is a parent item, add it to the `optgro…" at bounding box center [440, 235] width 502 height 326
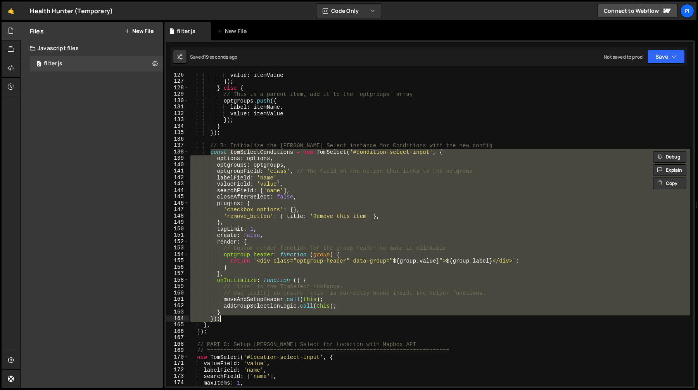
paste textarea
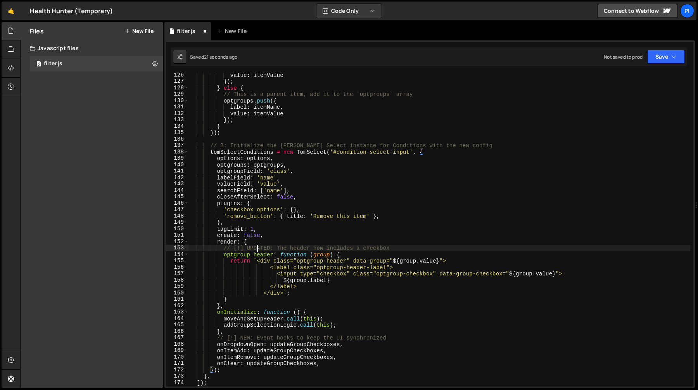
click at [258, 247] on div "value : itemValue }) ; } else { // This is a parent item, add it to the `optgro…" at bounding box center [440, 235] width 502 height 326
click at [274, 267] on div "value : itemValue }) ; } else { // This is a parent item, add it to the `optgro…" at bounding box center [440, 235] width 502 height 326
click at [308, 298] on div "value : itemValue }) ; } else { // This is a parent item, add it to the `optgro…" at bounding box center [440, 235] width 502 height 326
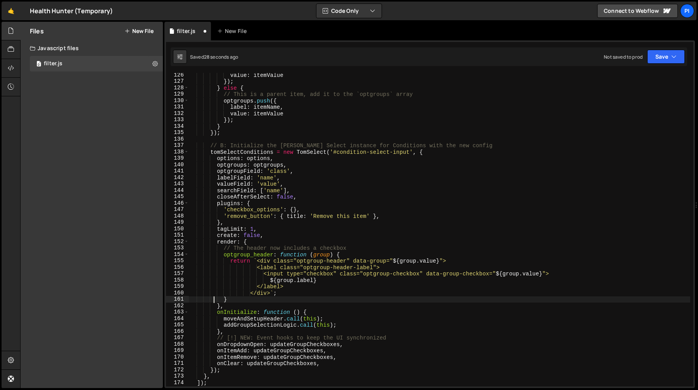
click at [240, 276] on div "value : itemValue }) ; } else { // This is a parent item, add it to the `optgro…" at bounding box center [440, 235] width 502 height 326
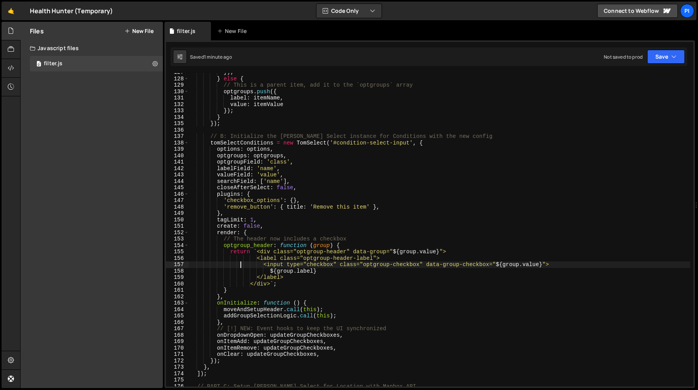
scroll to position [810, 0]
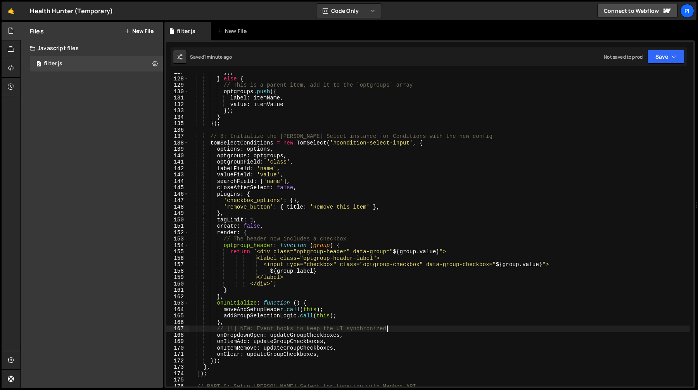
click at [396, 331] on div "}) ; } else { // This is a parent item, add it to the `optgroups` array optgrou…" at bounding box center [440, 232] width 502 height 326
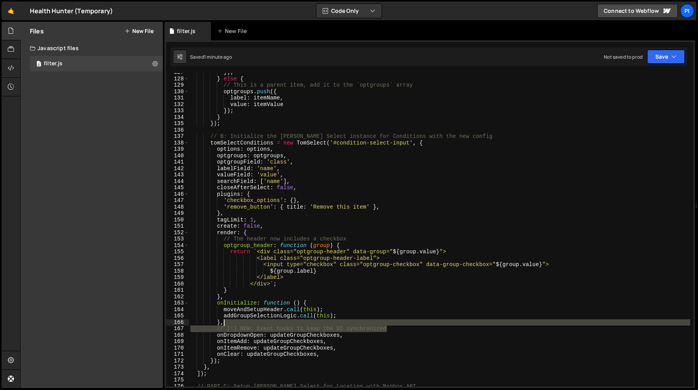
drag, startPoint x: 396, startPoint y: 331, endPoint x: 391, endPoint y: 323, distance: 9.4
click at [391, 323] on div "}) ; } else { // This is a parent item, add it to the `optgroups` array optgrou…" at bounding box center [440, 232] width 502 height 326
click at [235, 327] on div "}) ; } else { // This is a parent item, add it to the `optgroups` array optgrou…" at bounding box center [440, 229] width 502 height 313
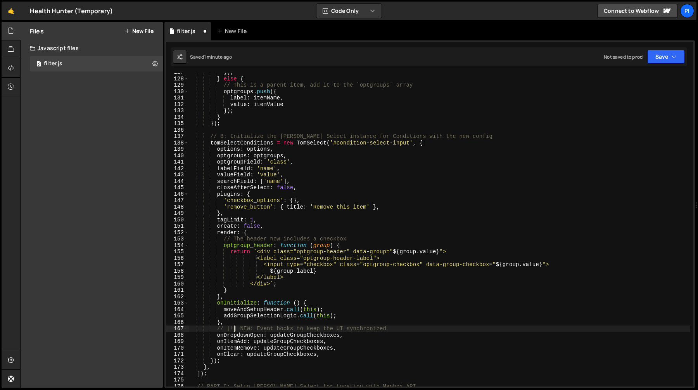
click at [235, 327] on div "}) ; } else { // This is a parent item, add it to the `optgroups` array optgrou…" at bounding box center [440, 232] width 502 height 326
click at [258, 327] on div "}) ; } else { // This is a parent item, add it to the `optgroups` array optgrou…" at bounding box center [440, 232] width 502 height 326
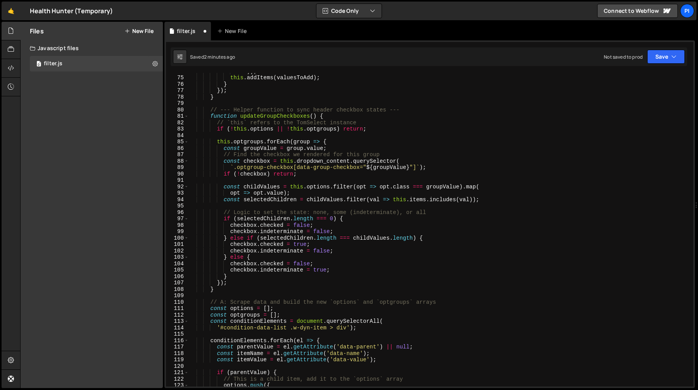
scroll to position [472, 0]
click at [268, 117] on div "val )) ; this . addItems ( valuesToAdd ) ; } }) ; } // --- Helper function to s…" at bounding box center [440, 231] width 502 height 326
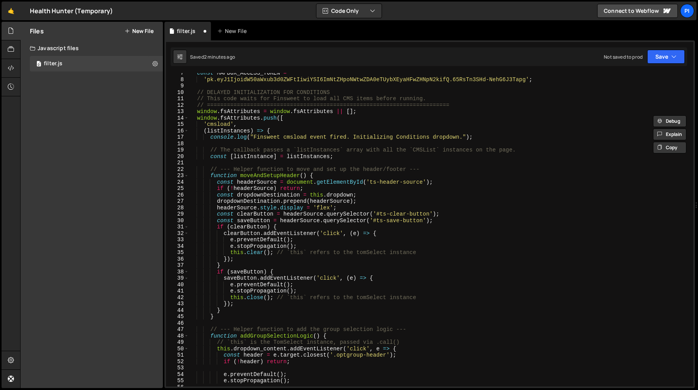
scroll to position [30, 0]
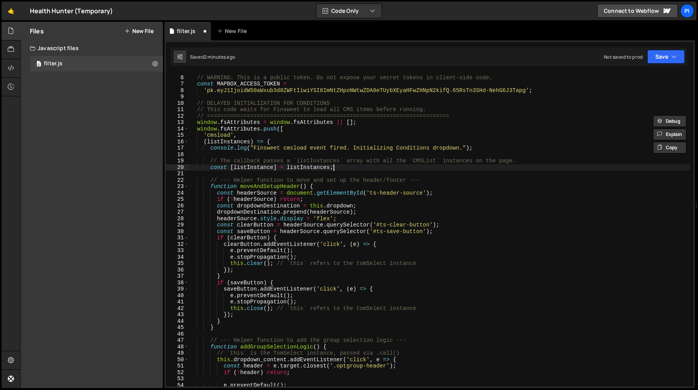
click at [356, 166] on div "// ========================================================================= //…" at bounding box center [440, 231] width 502 height 326
type textarea "const [listInstance] = listInstances;"
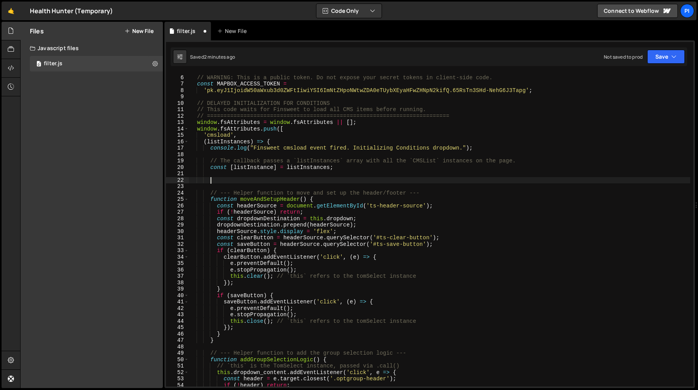
paste textarea "let tomSelectConditions;"
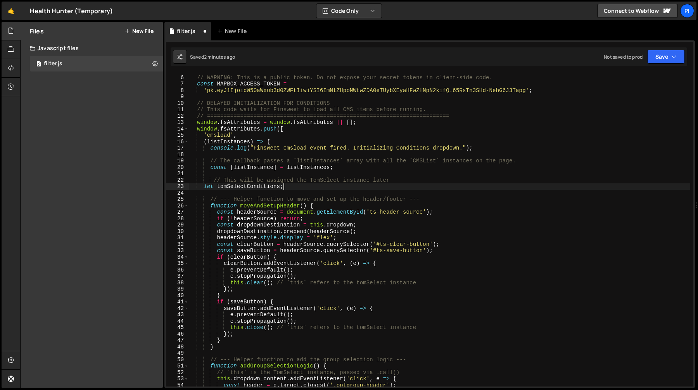
type textarea "let tomSelectConditions;"
click at [255, 190] on div "// ========================================================================= //…" at bounding box center [440, 231] width 502 height 326
click at [255, 188] on div "// ========================================================================= //…" at bounding box center [440, 231] width 502 height 326
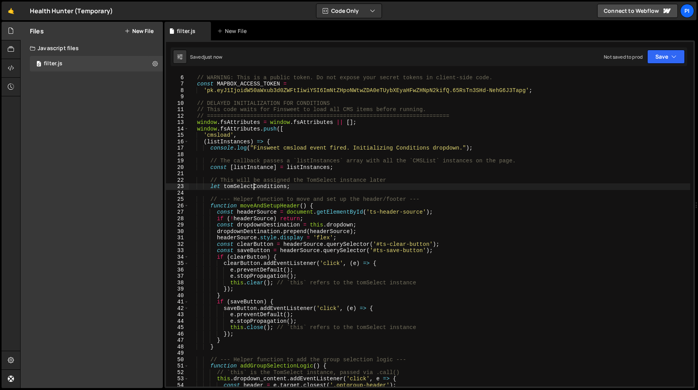
click at [255, 188] on div "// ========================================================================= //…" at bounding box center [440, 231] width 502 height 326
type textarea "let tomSelectConditions;"
type input "tomSelectConditions"
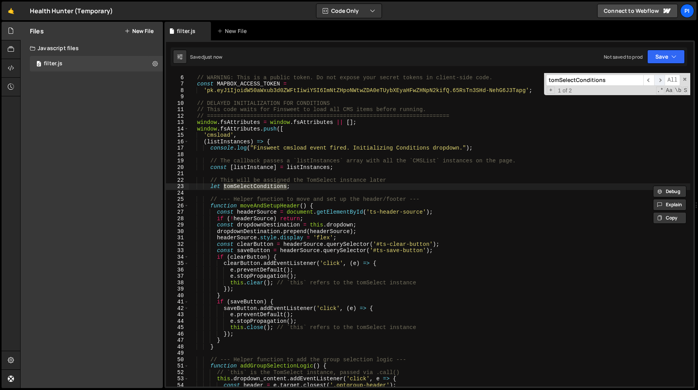
click at [655, 78] on span "​" at bounding box center [660, 79] width 11 height 11
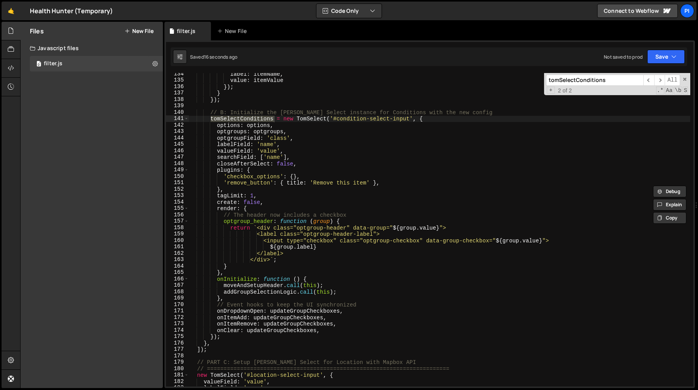
scroll to position [857, 0]
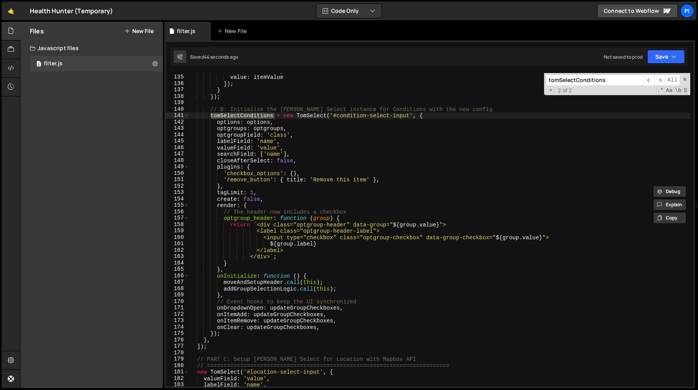
click at [271, 250] on div "label : itemName , value : itemValue }) ; } }) ; // B: Initialize the [PERSON_N…" at bounding box center [440, 231] width 502 height 326
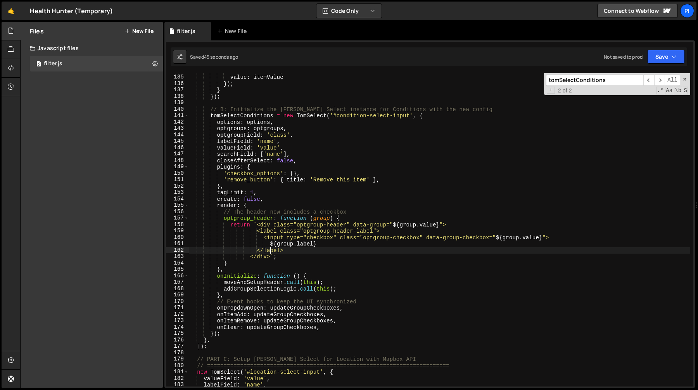
click at [310, 253] on div "label : itemName , value : itemValue }) ; } }) ; // B: Initialize the [PERSON_N…" at bounding box center [440, 231] width 502 height 326
click at [308, 258] on div "label : itemName , value : itemValue }) ; } }) ; // B: Initialize the [PERSON_N…" at bounding box center [440, 231] width 502 height 326
click at [314, 235] on div "label : itemName , value : itemValue }) ; } }) ; // B: Initialize the [PERSON_N…" at bounding box center [440, 231] width 502 height 326
click at [252, 208] on div "label : itemName , value : itemValue }) ; } }) ; // B: Initialize the [PERSON_N…" at bounding box center [440, 231] width 502 height 326
click at [279, 242] on div "label : itemName , value : itemValue }) ; } }) ; // B: Initialize the [PERSON_N…" at bounding box center [440, 231] width 502 height 326
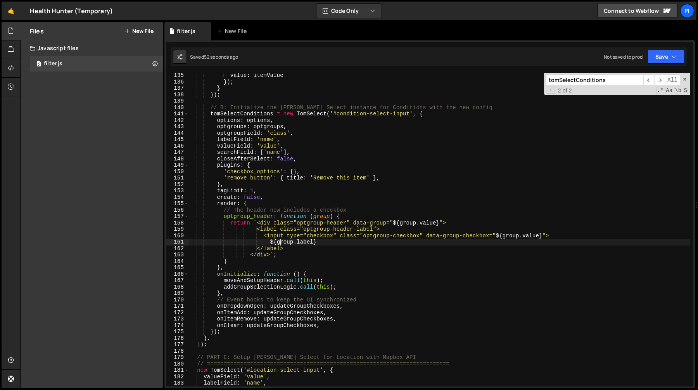
scroll to position [861, 0]
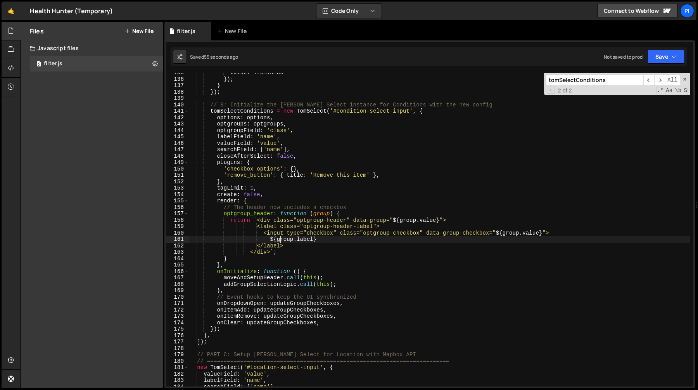
click at [283, 239] on div "value : itemValue }) ; } }) ; // B: Initialize the [PERSON_NAME] Select instanc…" at bounding box center [440, 232] width 502 height 326
click at [334, 238] on div "value : itemValue }) ; } }) ; // B: Initialize the [PERSON_NAME] Select instanc…" at bounding box center [440, 232] width 502 height 326
click at [392, 231] on div "value : itemValue }) ; } }) ; // B: Initialize the [PERSON_NAME] Select instanc…" at bounding box center [440, 232] width 502 height 326
type textarea "<input type="checkbox" class="optgroup-checkbox" data-group-checkbox="${group.v…"
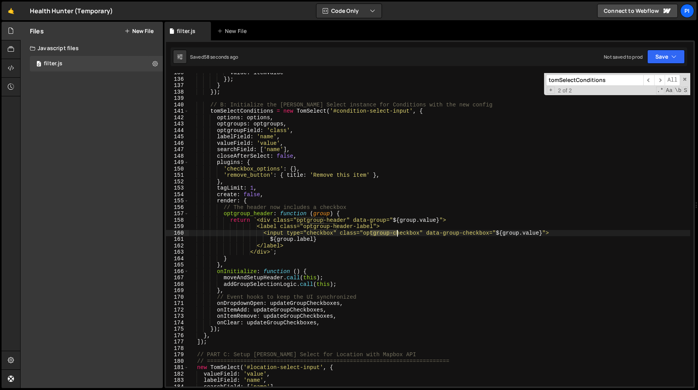
click at [392, 231] on div "value : itemValue }) ; } }) ; // B: Initialize the [PERSON_NAME] Select instanc…" at bounding box center [440, 232] width 502 height 326
click at [426, 232] on div "value : itemValue }) ; } }) ; // B: Initialize the [PERSON_NAME] Select instanc…" at bounding box center [440, 232] width 502 height 326
click at [329, 234] on div "value : itemValue }) ; } }) ; // B: Initialize the [PERSON_NAME] Select instanc…" at bounding box center [440, 232] width 502 height 326
click at [440, 232] on div "value : itemValue }) ; } }) ; // B: Initialize the [PERSON_NAME] Select instanc…" at bounding box center [440, 232] width 502 height 326
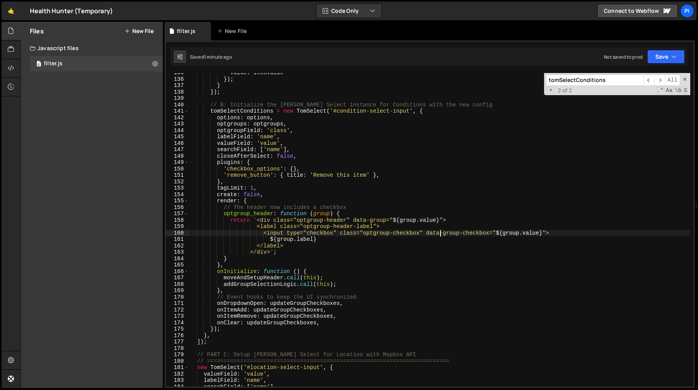
click at [440, 232] on div "value : itemValue }) ; } }) ; // B: Initialize the [PERSON_NAME] Select instanc…" at bounding box center [440, 232] width 502 height 326
click at [497, 233] on div "value : itemValue }) ; } }) ; // B: Initialize the [PERSON_NAME] Select instanc…" at bounding box center [440, 232] width 502 height 326
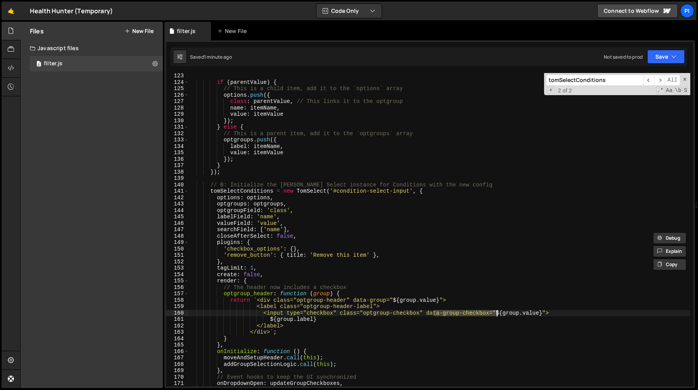
scroll to position [781, 0]
type input "data-group-checkbox"
click at [649, 78] on span "​" at bounding box center [649, 79] width 11 height 11
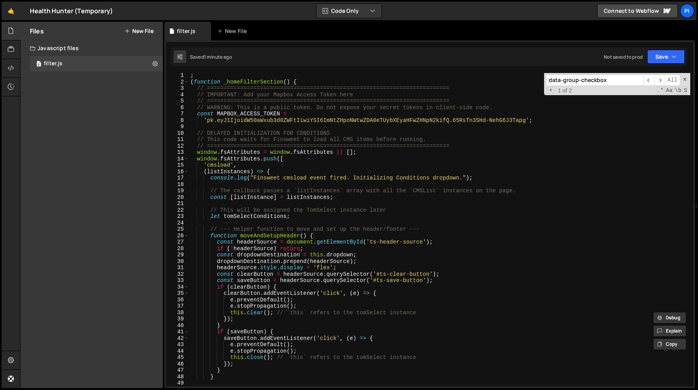
scroll to position [1, 0]
click at [210, 192] on div "; ( function _homeFilterSection ( ) { // ======================================…" at bounding box center [440, 235] width 502 height 326
click at [210, 211] on div "; ( function _homeFilterSection ( ) { // ======================================…" at bounding box center [440, 235] width 502 height 326
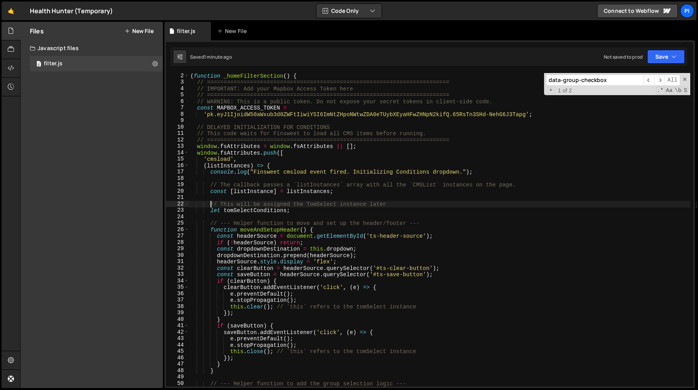
scroll to position [13, 0]
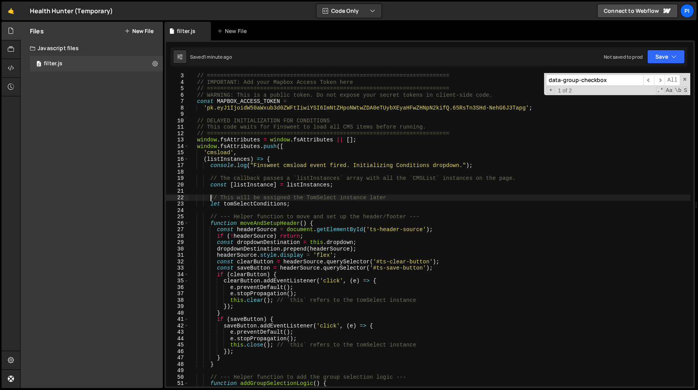
click at [334, 231] on div "// ========================================================================= //…" at bounding box center [440, 236] width 502 height 326
click at [340, 205] on div "// ========================================================================= //…" at bounding box center [440, 236] width 502 height 326
click at [211, 178] on div "// ========================================================================= //…" at bounding box center [440, 236] width 502 height 326
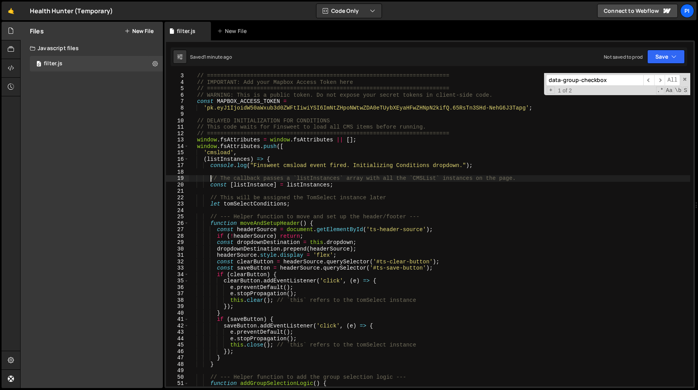
click at [213, 163] on div "// ========================================================================= //…" at bounding box center [440, 236] width 502 height 326
click at [212, 168] on div "// ========================================================================= //…" at bounding box center [440, 236] width 502 height 326
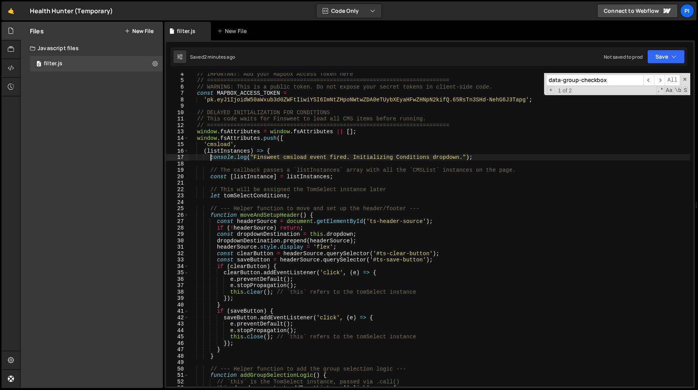
scroll to position [31, 0]
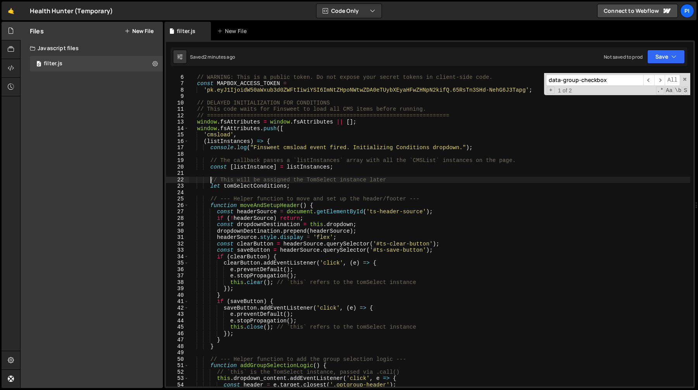
click at [210, 179] on div "// ========================================================================= //…" at bounding box center [440, 231] width 502 height 326
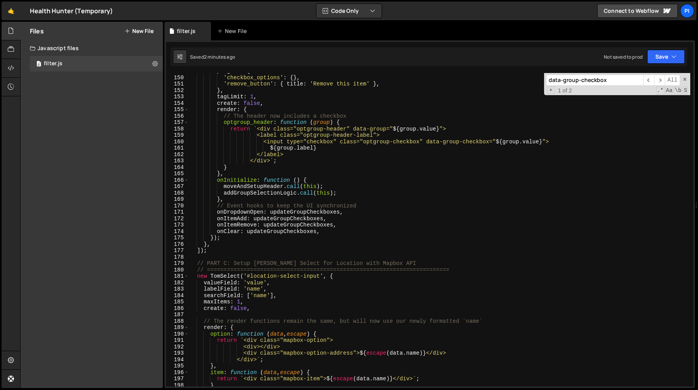
scroll to position [952, 0]
click at [225, 237] on div "plugins : { 'checkbox_options' : { } , 'remove_button' : { title : 'Remove this…" at bounding box center [440, 231] width 502 height 326
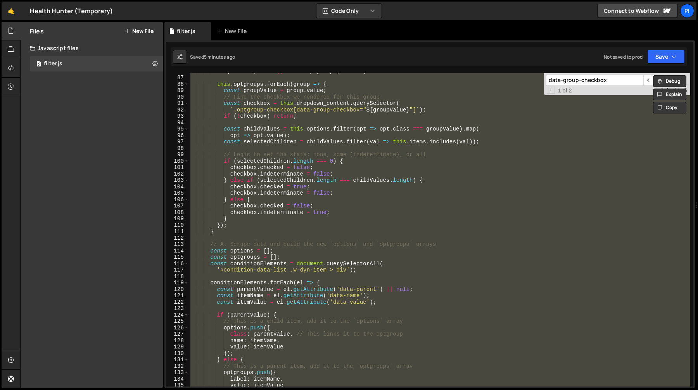
scroll to position [542, 0]
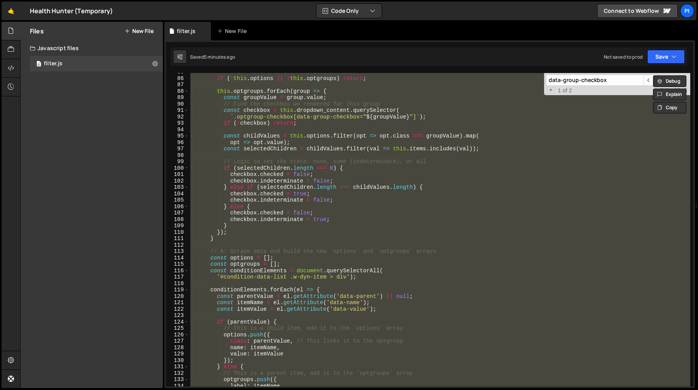
click at [243, 235] on div "// `this` refers to the TomSelect instance if ( ! this . options || ! this . op…" at bounding box center [440, 229] width 502 height 313
type textarea "});"
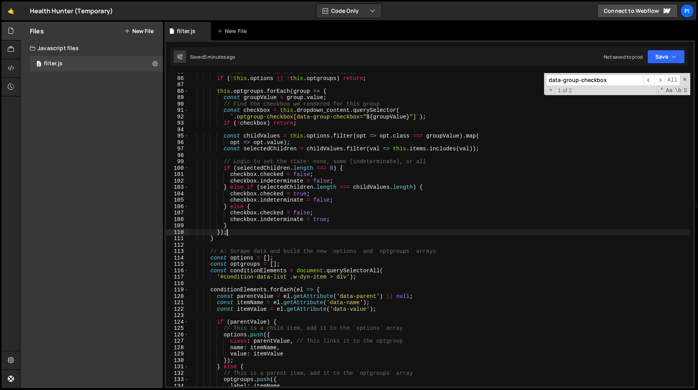
click at [222, 242] on div "// `this` refers to the TomSelect instance if ( ! this . options || ! this . op…" at bounding box center [440, 232] width 502 height 326
click at [218, 237] on div "// `this` refers to the TomSelect instance if ( ! this . options || ! this . op…" at bounding box center [440, 232] width 502 height 326
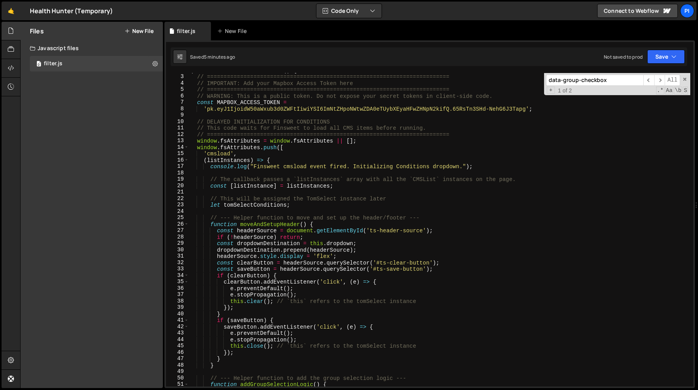
scroll to position [0, 0]
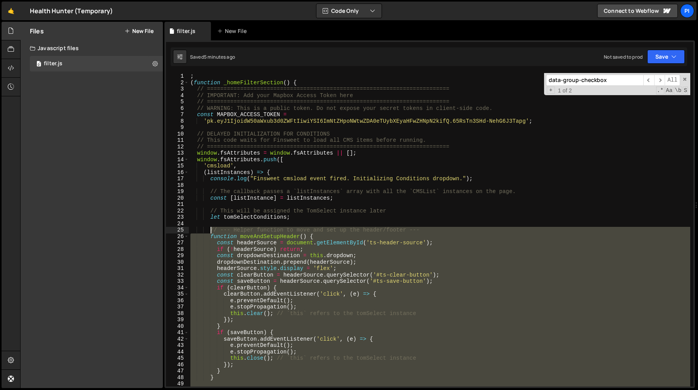
click at [211, 232] on div "; ( function _homeFilterSection ( ) { // ======================================…" at bounding box center [440, 236] width 502 height 326
type textarea "// --- Helper function to move and set up the header/footer --- function moveAn…"
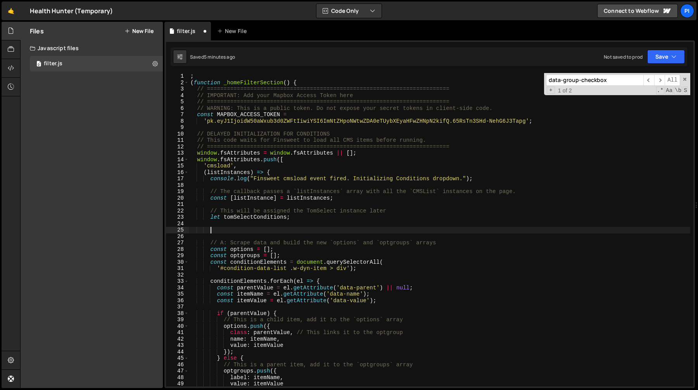
paste textarea "}"
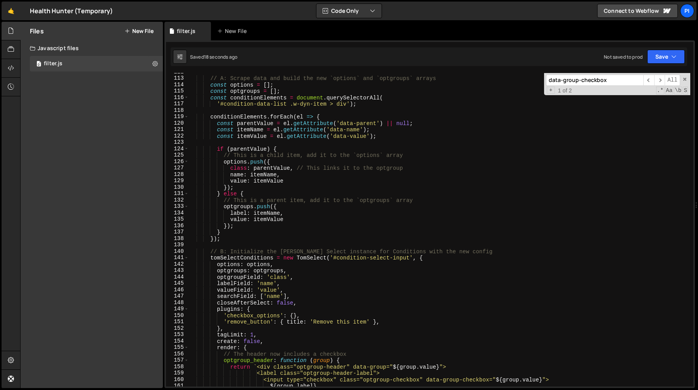
scroll to position [715, 0]
click at [210, 252] on div "// A: Scrape data and build the new `options` and `optgroups` arrays const opti…" at bounding box center [440, 232] width 502 height 326
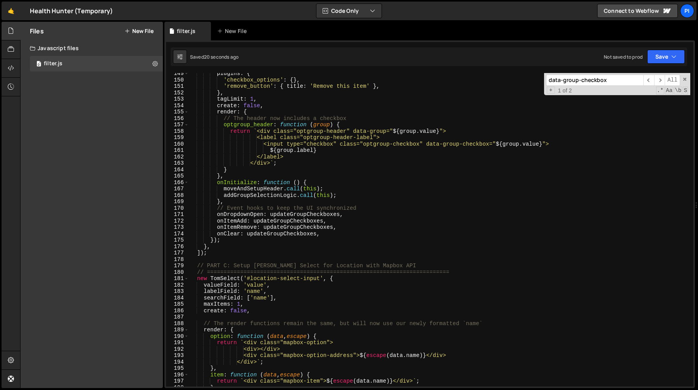
click at [224, 243] on div "plugins : { 'checkbox_options' : { } , 'remove_button' : { title : 'Remove this…" at bounding box center [440, 233] width 502 height 326
type textarea "onClear: updateGroupCheckboxes, });"
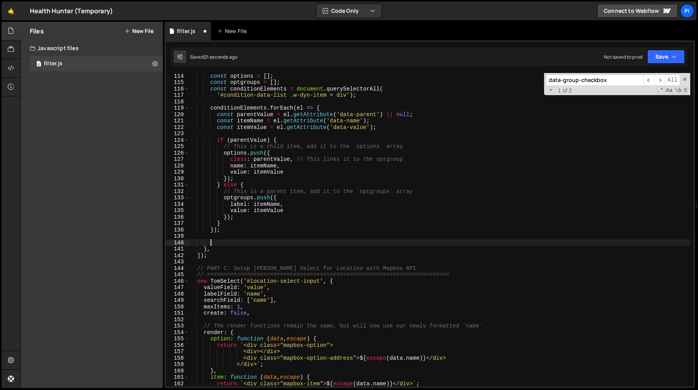
paste textarea "});"
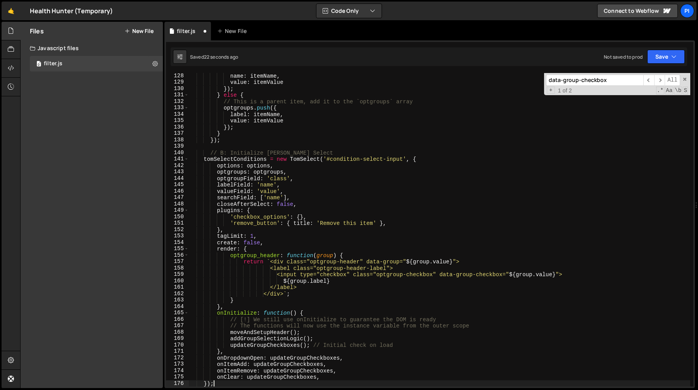
scroll to position [814, 0]
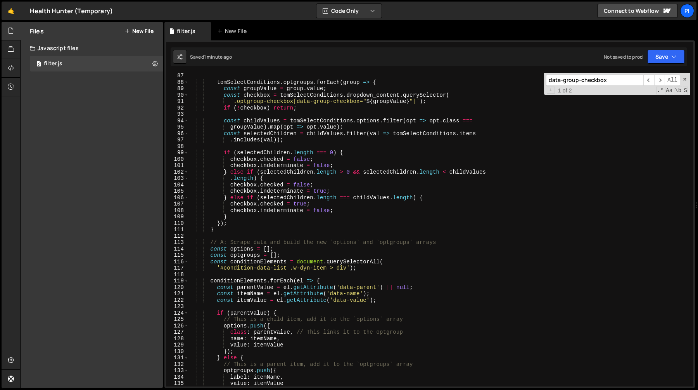
click at [396, 205] on div "tomSelectConditions . optgroups . forEach ( group => { const groupValue = group…" at bounding box center [440, 236] width 502 height 326
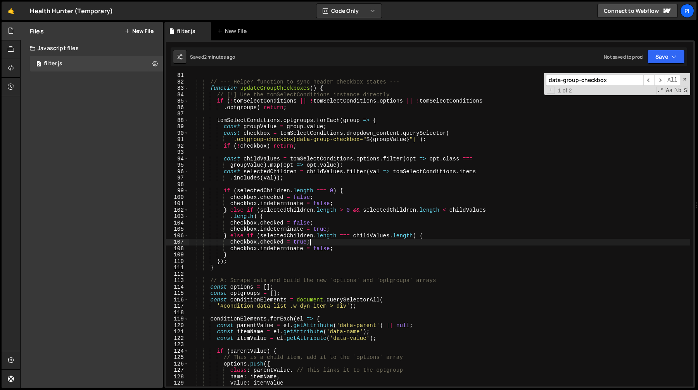
scroll to position [513, 0]
click at [278, 218] on div "// --- Helper function to sync header checkbox states --- function updateGroupC…" at bounding box center [440, 235] width 502 height 326
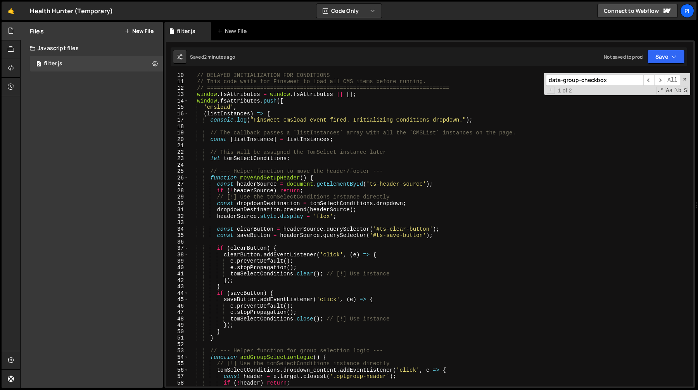
scroll to position [59, 0]
click at [300, 181] on div "// DELAYED INITIALIZATION FOR CONDITIONS // This code waits for Finsweet to loa…" at bounding box center [440, 235] width 502 height 326
type textarea "})();"
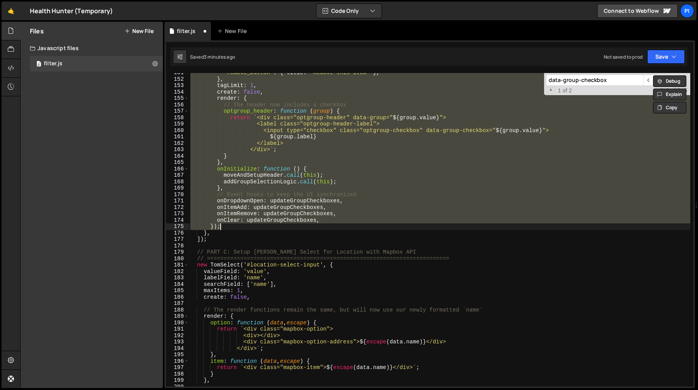
type textarea "})();"
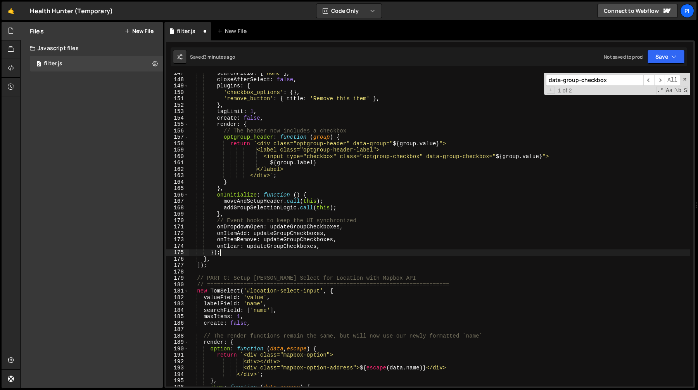
scroll to position [938, 0]
type textarea "})();"
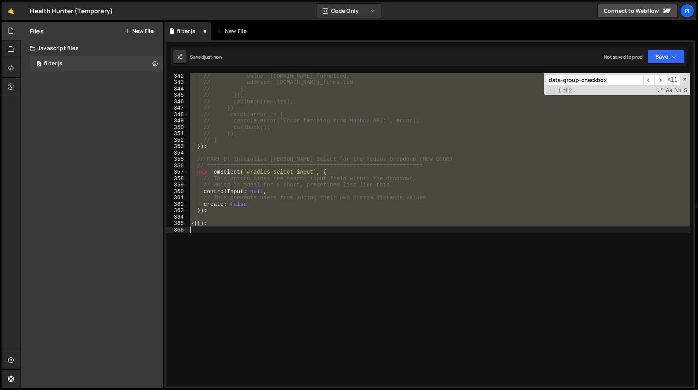
scroll to position [0, 0]
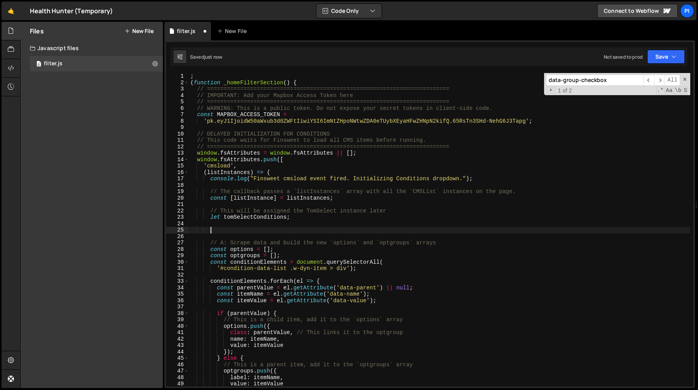
type textarea "}); }"
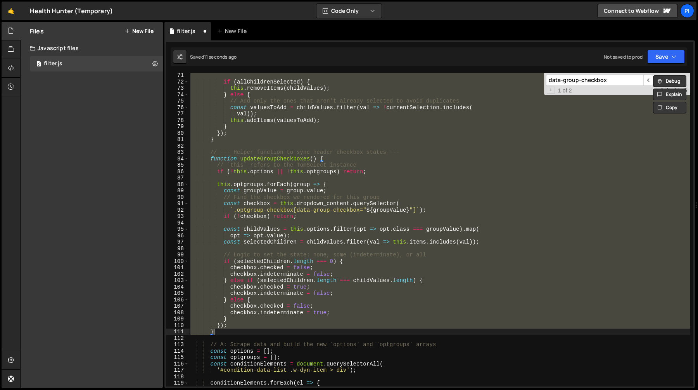
type textarea "}); }"
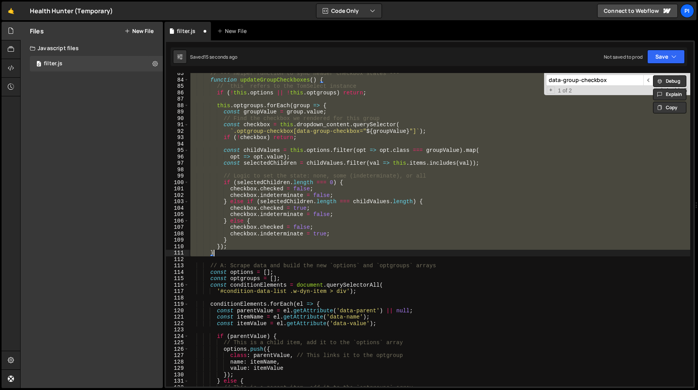
type textarea "})();"
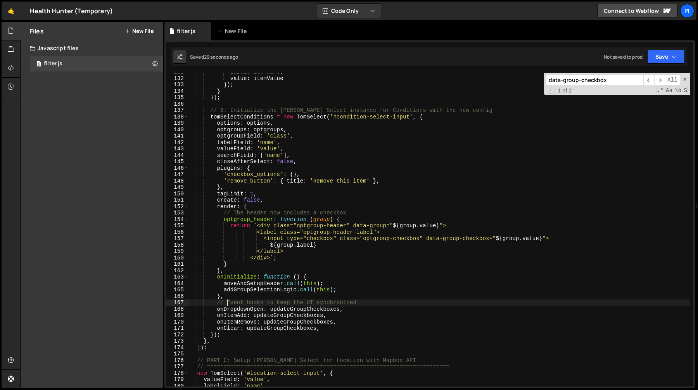
scroll to position [833, 0]
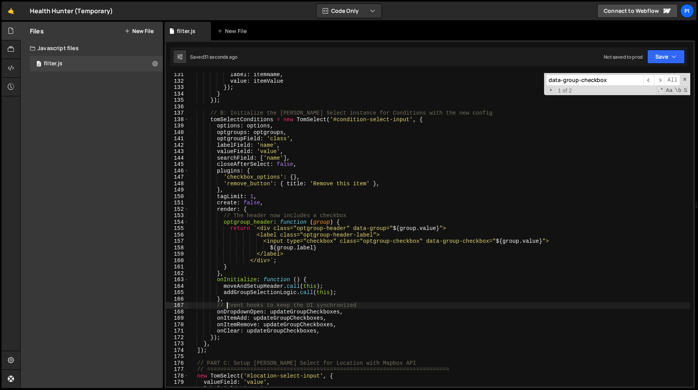
click at [262, 229] on div "label : itemName , value : itemValue }) ; } }) ; // B: Initialize the [PERSON_N…" at bounding box center [440, 234] width 502 height 326
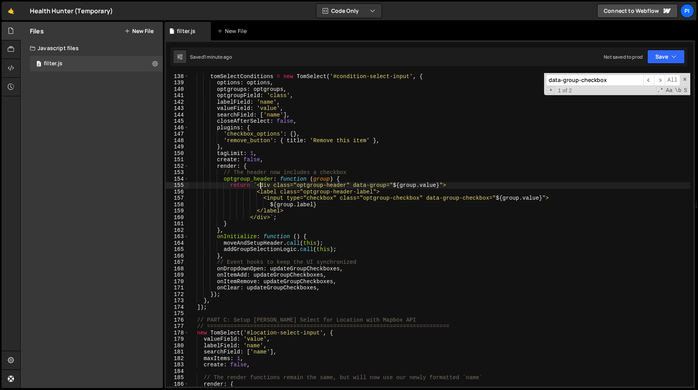
scroll to position [877, 0]
click at [258, 187] on div "// B: Initialize the [PERSON_NAME] Select instance for Conditions with the new …" at bounding box center [440, 230] width 502 height 326
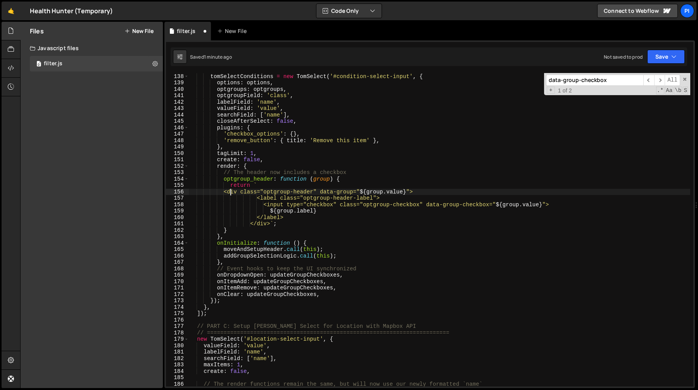
scroll to position [0, 2]
paste textarea "<div data-selectable="" data-value="[MEDICAL_DATA]-disease" class="option" role…"
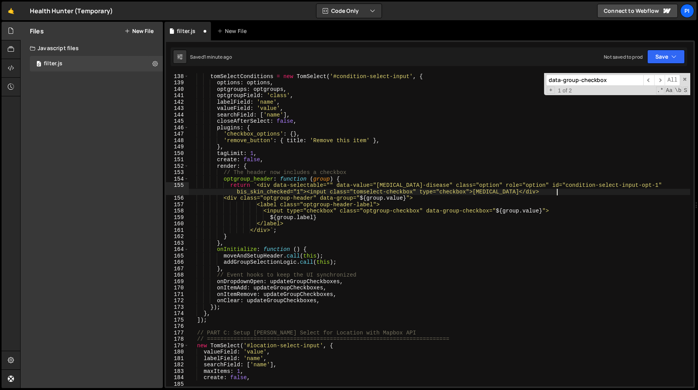
click at [281, 184] on div "// B: Initialize the [PERSON_NAME] Select instance for Conditions with the new …" at bounding box center [440, 230] width 502 height 326
click at [335, 184] on div "// B: Initialize the [PERSON_NAME] Select instance for Conditions with the new …" at bounding box center [440, 230] width 502 height 326
click at [230, 198] on div "// B: Initialize the [PERSON_NAME] Select instance for Conditions with the new …" at bounding box center [440, 230] width 502 height 326
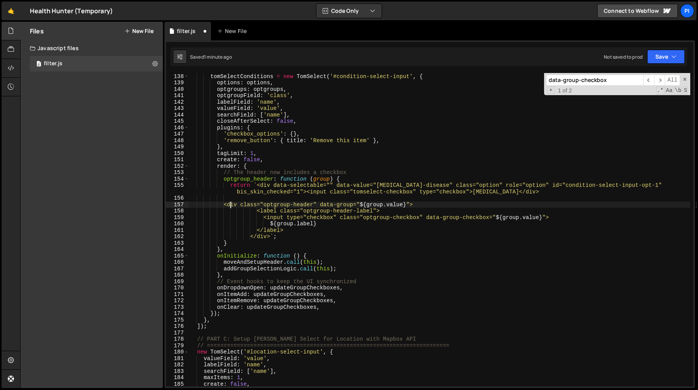
click at [308, 193] on div "// B: Initialize the [PERSON_NAME] Select instance for Conditions with the new …" at bounding box center [440, 230] width 502 height 326
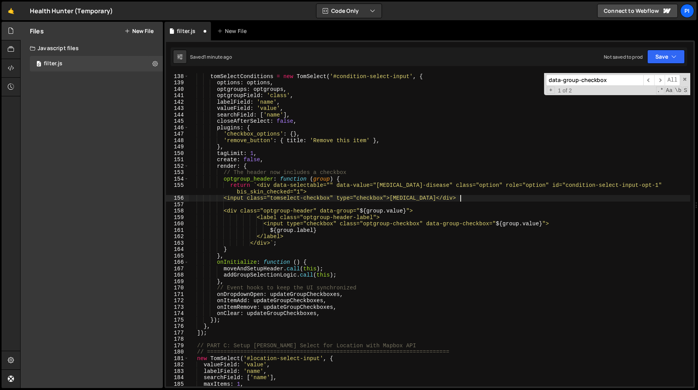
click at [461, 199] on div "// B: Initialize the [PERSON_NAME] Select instance for Conditions with the new …" at bounding box center [440, 230] width 502 height 326
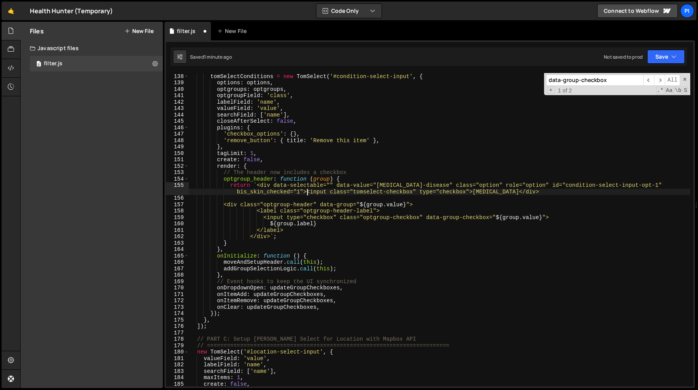
click at [328, 205] on div "// B: Initialize the [PERSON_NAME] Select instance for Conditions with the new …" at bounding box center [440, 230] width 502 height 326
click at [418, 204] on div "// B: Initialize the [PERSON_NAME] Select instance for Conditions with the new …" at bounding box center [440, 230] width 502 height 326
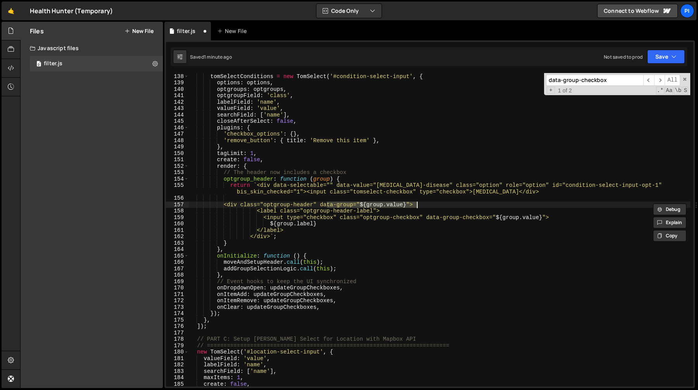
click at [337, 185] on div "// B: Initialize the [PERSON_NAME] Select instance for Conditions with the new …" at bounding box center [440, 230] width 502 height 326
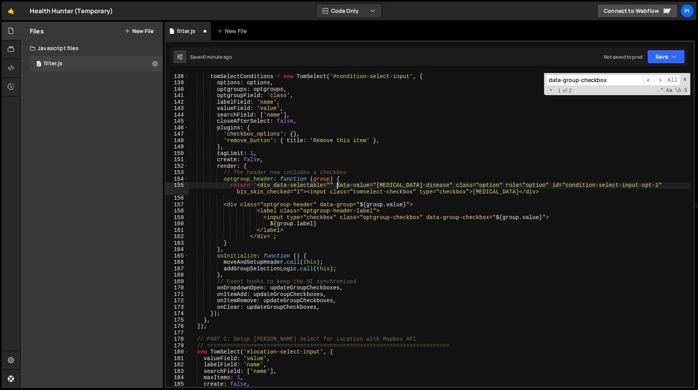
paste textarea "group="${group.value}"data-"
click at [376, 185] on div "// B: Initialize the [PERSON_NAME] Select instance for Conditions with the new …" at bounding box center [440, 230] width 502 height 326
click at [423, 185] on div "// B: Initialize the [PERSON_NAME] Select instance for Conditions with the new …" at bounding box center [440, 230] width 502 height 326
click at [471, 186] on div "// B: Initialize the [PERSON_NAME] Select instance for Conditions with the new …" at bounding box center [440, 230] width 502 height 326
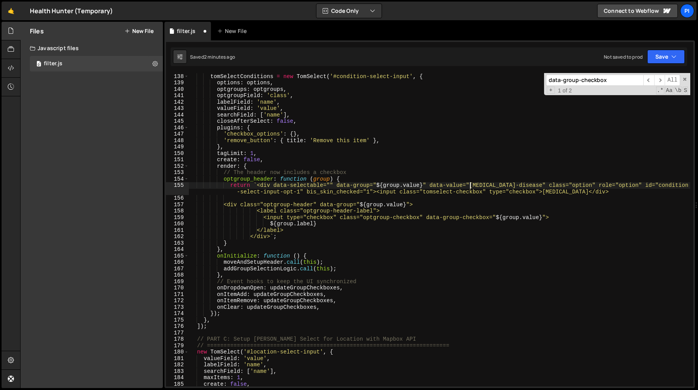
click at [531, 185] on div "// B: Initialize the [PERSON_NAME] Select instance for Conditions with the new …" at bounding box center [440, 230] width 502 height 326
paste textarea "${group.value}"
click at [636, 184] on div "// B: Initialize the [PERSON_NAME] Select instance for Conditions with the new …" at bounding box center [440, 230] width 502 height 326
click at [634, 185] on div "// B: Initialize the [PERSON_NAME] Select instance for Conditions with the new …" at bounding box center [440, 230] width 502 height 326
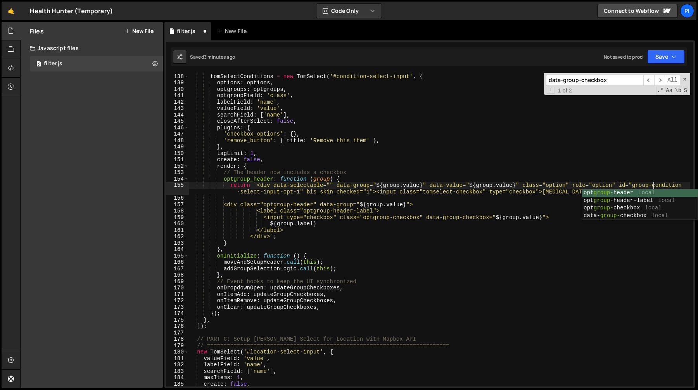
click at [300, 191] on div "// B: Initialize the [PERSON_NAME] Select instance for Conditions with the new …" at bounding box center [440, 230] width 502 height 326
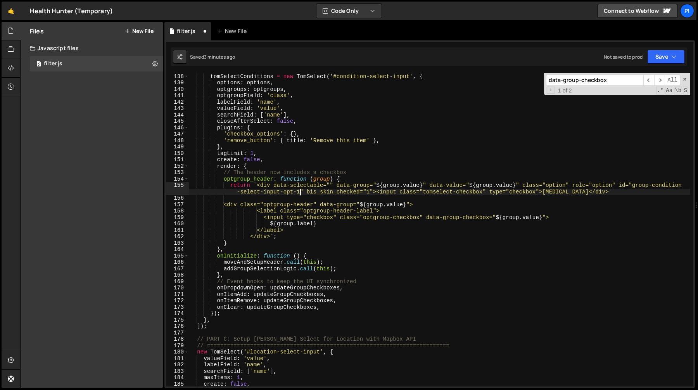
click at [300, 191] on div "// B: Initialize the [PERSON_NAME] Select instance for Conditions with the new …" at bounding box center [440, 230] width 502 height 326
click at [476, 186] on div "// B: Initialize the [PERSON_NAME] Select instance for Conditions with the new …" at bounding box center [440, 230] width 502 height 326
click at [513, 185] on div "// B: Initialize the [PERSON_NAME] Select instance for Conditions with the new …" at bounding box center [440, 230] width 502 height 326
click at [303, 192] on div "// B: Initialize the [PERSON_NAME] Select instance for Conditions with the new …" at bounding box center [440, 230] width 502 height 326
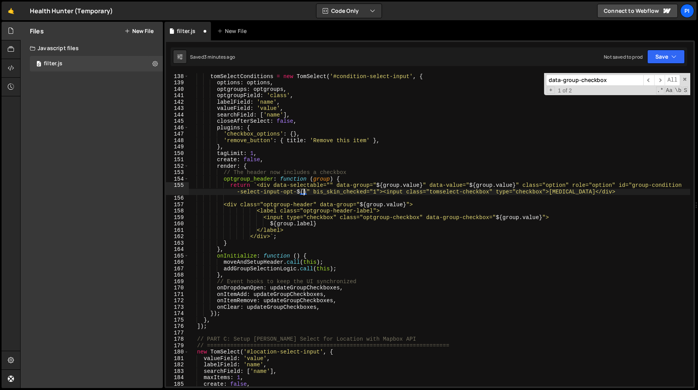
paste textarea "group.value"
click at [428, 186] on div "// B: Initialize the [PERSON_NAME] Select instance for Conditions with the new …" at bounding box center [440, 230] width 502 height 326
click at [520, 185] on div "// B: Initialize the [PERSON_NAME] Select instance for Conditions with the new …" at bounding box center [440, 230] width 502 height 326
click at [333, 190] on div "// B: Initialize the [PERSON_NAME] Select instance for Conditions with the new …" at bounding box center [440, 230] width 502 height 326
click at [267, 192] on div "// B: Initialize the [PERSON_NAME] Select instance for Conditions with the new …" at bounding box center [440, 230] width 502 height 326
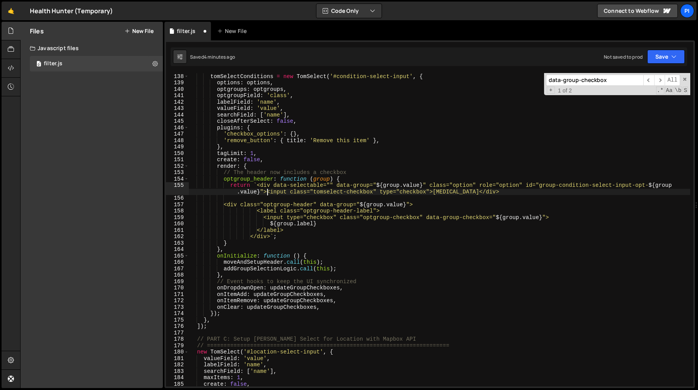
click at [433, 192] on div "// B: Initialize the [PERSON_NAME] Select instance for Conditions with the new …" at bounding box center [440, 230] width 502 height 326
click at [496, 192] on div "// B: Initialize the [PERSON_NAME] Select instance for Conditions with the new …" at bounding box center [440, 230] width 502 height 326
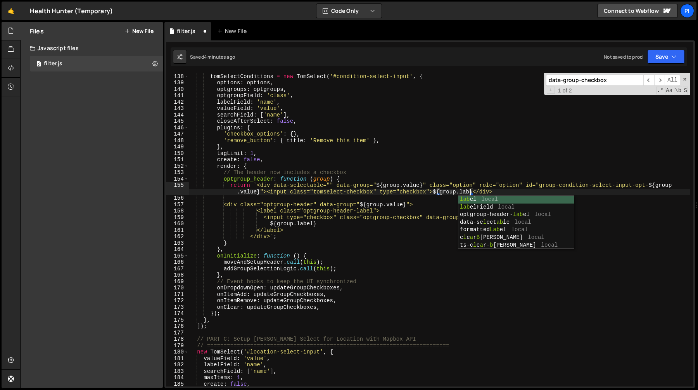
scroll to position [0, 50]
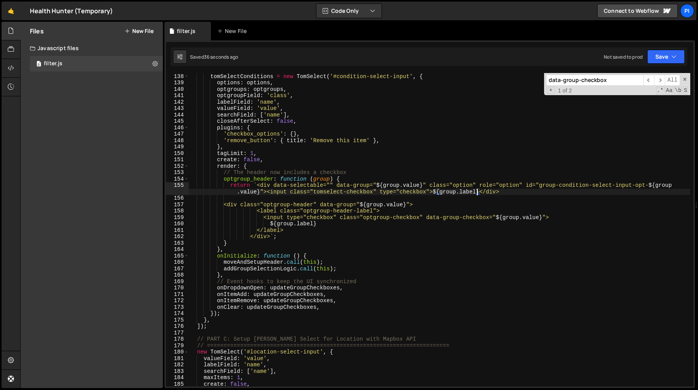
click at [236, 206] on div "// B: Initialize the [PERSON_NAME] Select instance for Conditions with the new …" at bounding box center [440, 230] width 502 height 326
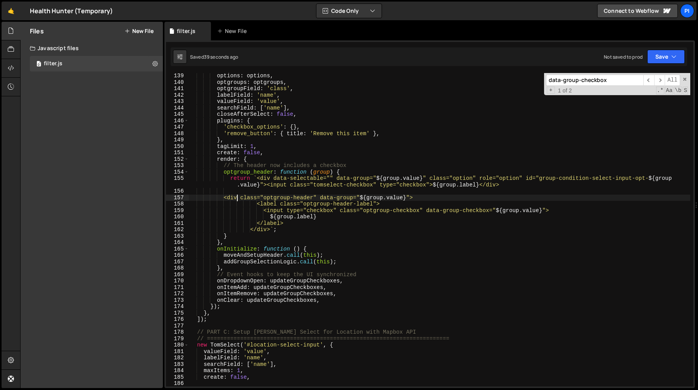
scroll to position [889, 0]
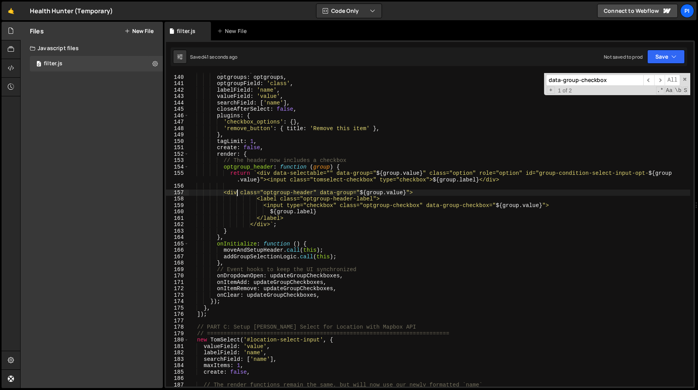
click at [543, 173] on div "options : options , optgroups : optgroups , optgroupField : 'class' , labelFiel…" at bounding box center [440, 231] width 502 height 326
click at [277, 223] on div "options : options , optgroups : optgroups , optgroupField : 'class' , labelFiel…" at bounding box center [440, 231] width 502 height 326
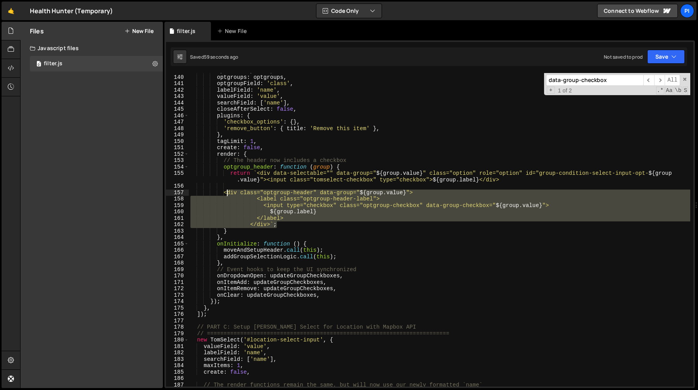
click at [226, 193] on div "options : options , optgroups : optgroups , optgroupField : 'class' , labelFiel…" at bounding box center [440, 231] width 502 height 326
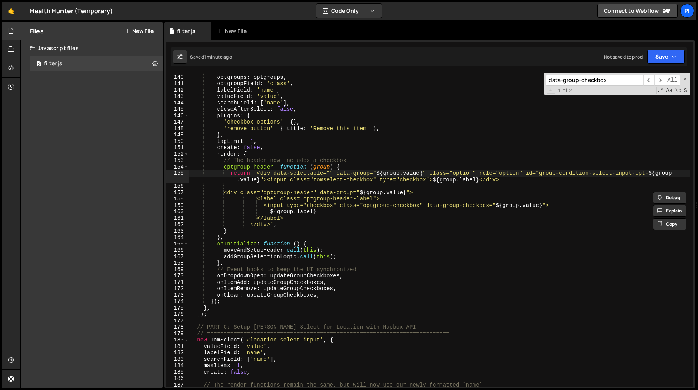
click at [315, 173] on div "options : options , optgroups : optgroups , optgroupField : 'class' , labelFiel…" at bounding box center [440, 231] width 502 height 326
type textarea "return `<div data-selectable="" data-group="${group.value}" class="option" role…"
click at [317, 173] on div "options : options , optgroups : optgroups , optgroupField : 'class' , labelFiel…" at bounding box center [440, 231] width 502 height 326
click at [331, 173] on div "options : options , optgroups : optgroups , optgroupField : 'class' , labelFiel…" at bounding box center [440, 231] width 502 height 326
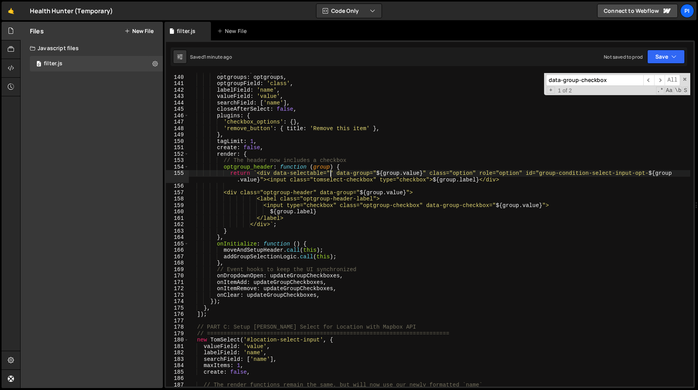
click at [336, 172] on div "options : options , optgroups : optgroups , optgroupField : 'class' , labelFiel…" at bounding box center [440, 231] width 502 height 326
click at [428, 174] on div "options : options , optgroups : optgroups , optgroupField : 'class' , labelFiel…" at bounding box center [440, 231] width 502 height 326
click at [273, 184] on div "options : options , optgroups : optgroups , optgroupField : 'class' , labelFiel…" at bounding box center [440, 231] width 502 height 326
click at [376, 179] on div "options : options , optgroups : optgroups , optgroupField : 'class' , labelFiel…" at bounding box center [440, 231] width 502 height 326
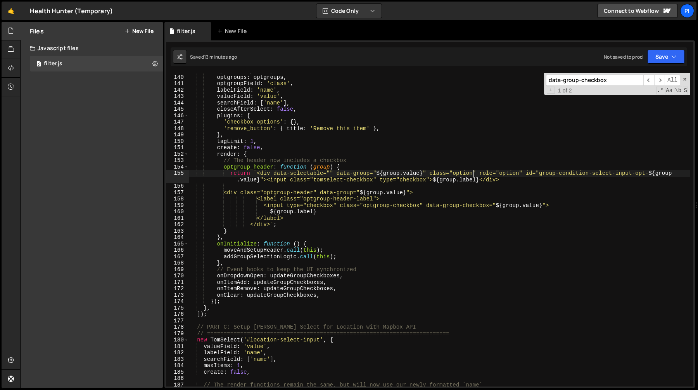
click at [474, 173] on div "options : options , optgroups : optgroups , optgroupField : 'class' , labelFiel…" at bounding box center [440, 231] width 502 height 326
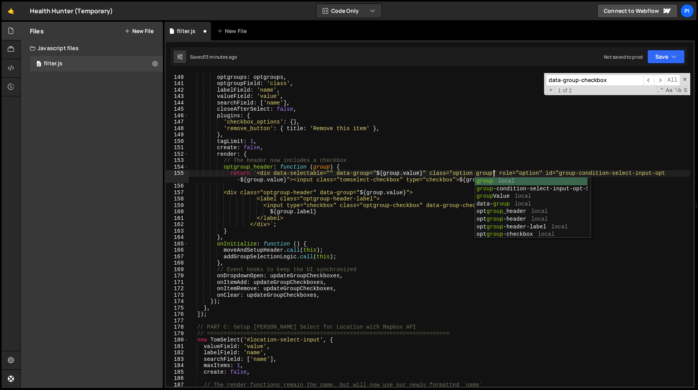
scroll to position [0, 21]
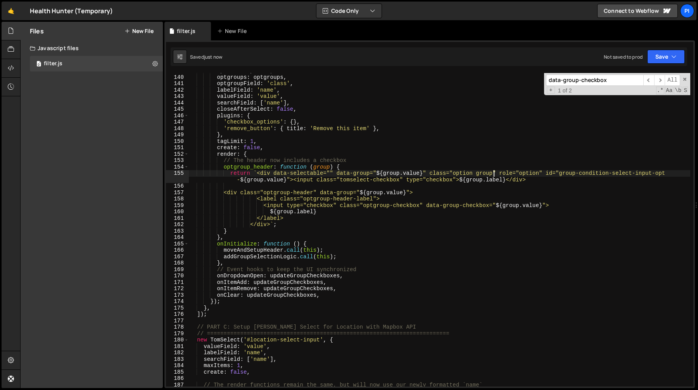
type textarea "return `<div data-selectable="" data-group="${group.value}" class="option group…"
